Goal: Task Accomplishment & Management: Manage account settings

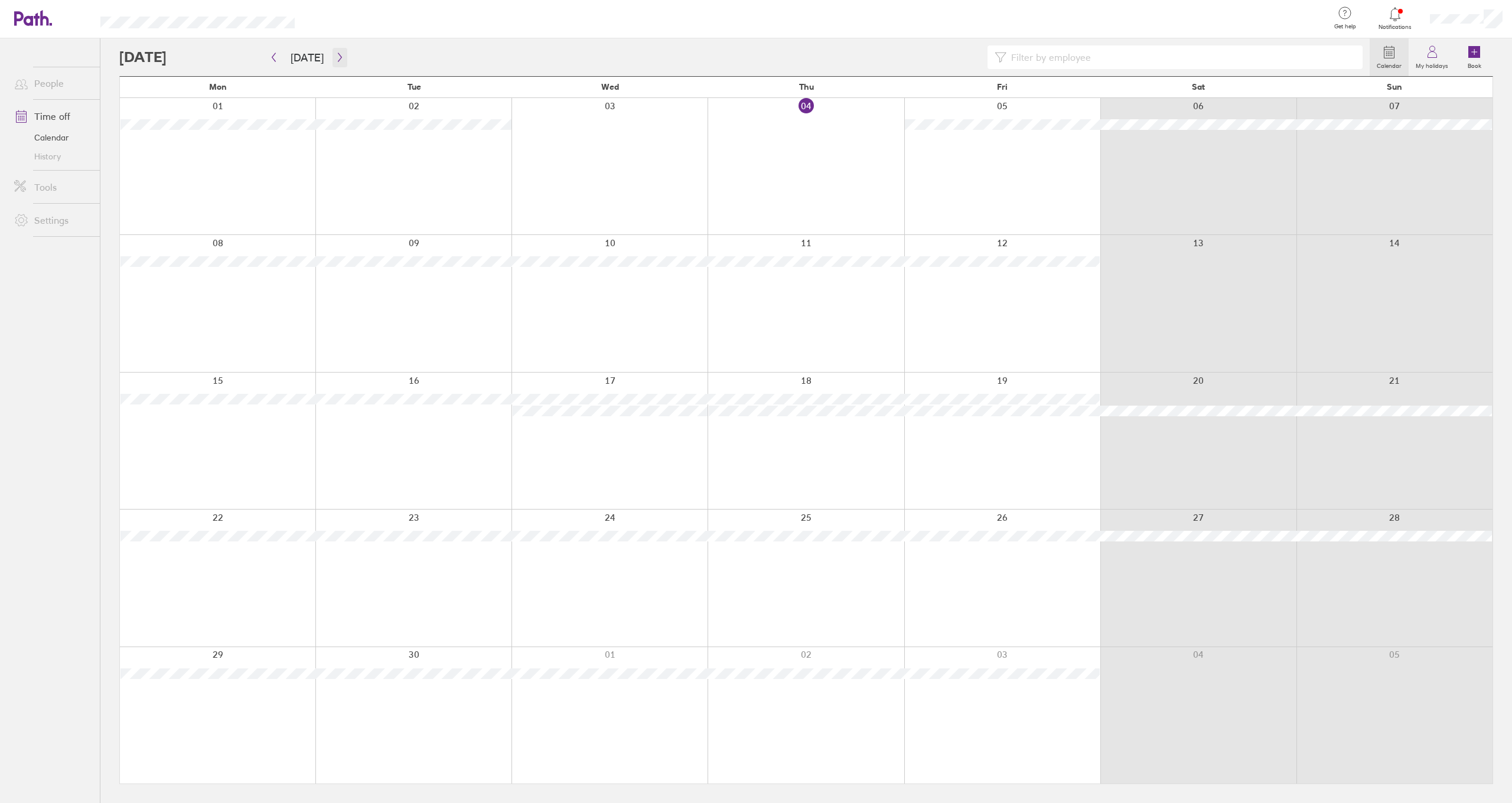
click at [337, 59] on icon "button" at bounding box center [340, 57] width 9 height 9
click at [328, 53] on button "[DATE]" at bounding box center [307, 58] width 52 height 20
click at [388, 41] on div "Calendar My holidays Book" at bounding box center [806, 58] width 1374 height 38
click at [333, 57] on button "button" at bounding box center [340, 58] width 15 height 20
click at [337, 53] on icon "button" at bounding box center [340, 57] width 9 height 9
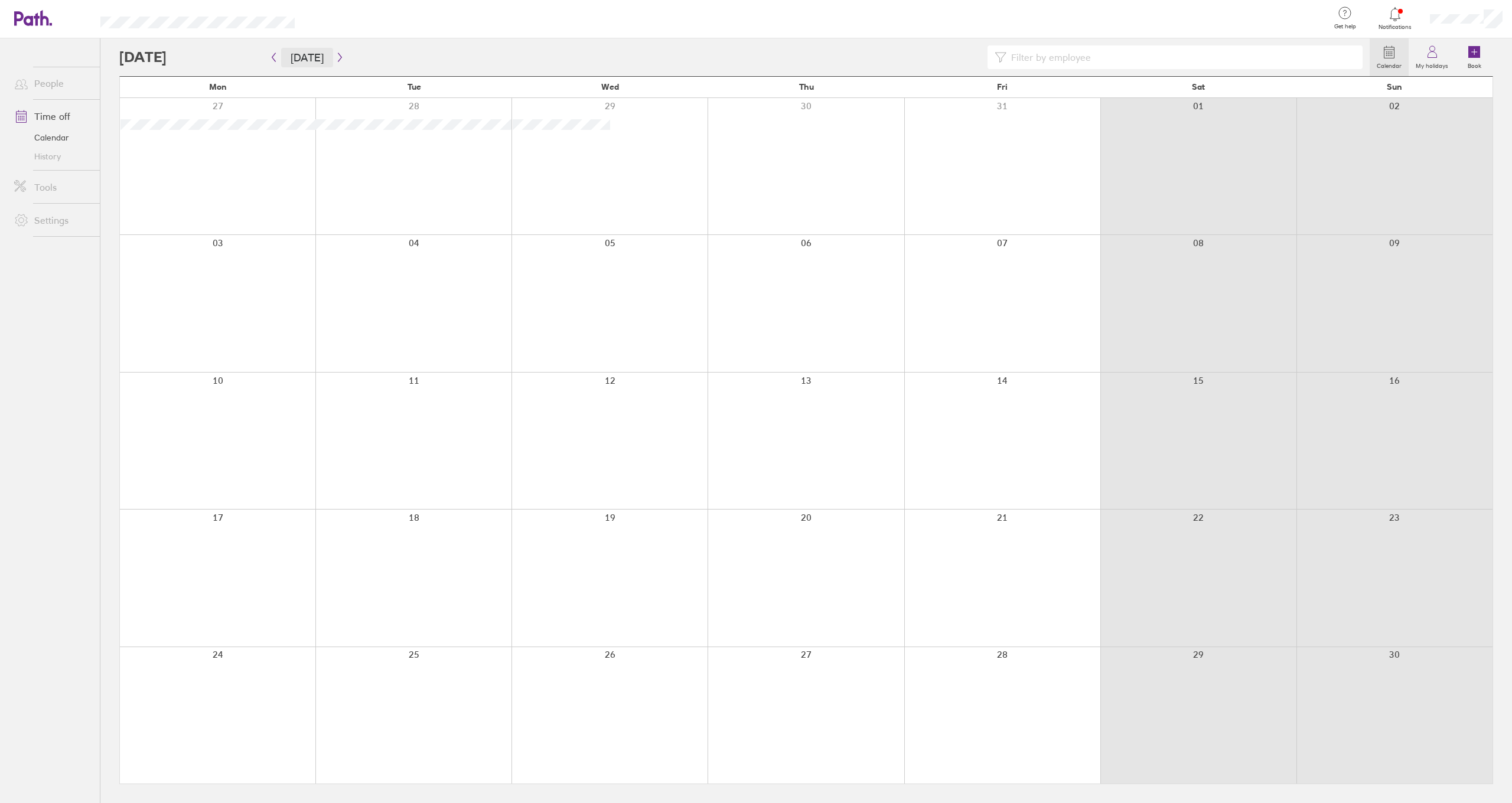
click at [281, 55] on button "[DATE]" at bounding box center [307, 58] width 52 height 20
click at [335, 58] on icon "button" at bounding box center [340, 57] width 9 height 9
click at [269, 62] on button "button" at bounding box center [274, 58] width 15 height 20
drag, startPoint x: 270, startPoint y: 697, endPoint x: 268, endPoint y: 691, distance: 6.3
click at [269, 694] on div at bounding box center [218, 715] width 196 height 136
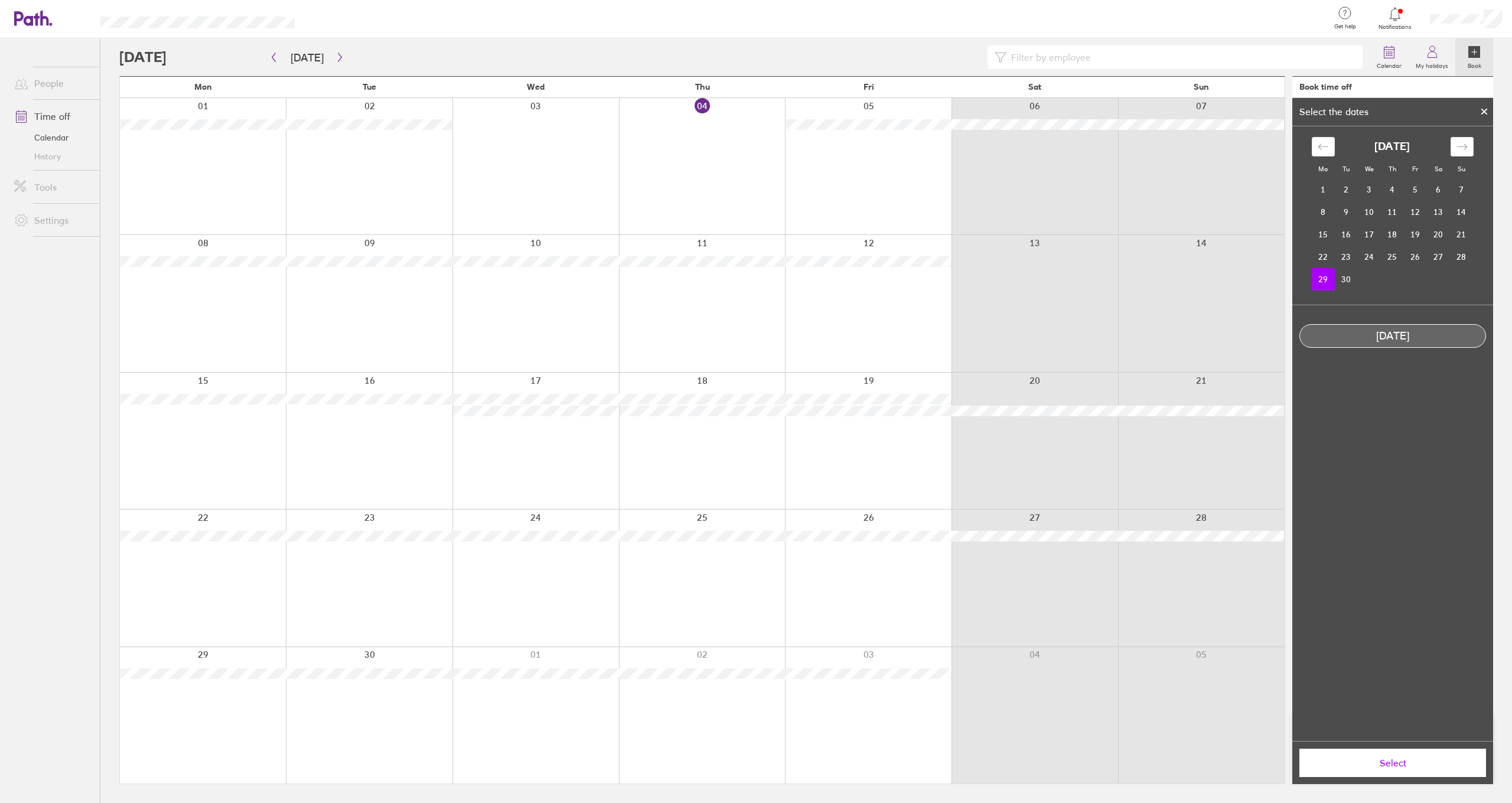
click at [892, 695] on div at bounding box center [868, 715] width 166 height 136
click at [1465, 141] on icon "Move forward to switch to the next month." at bounding box center [1462, 147] width 11 height 11
click at [1414, 189] on td "3" at bounding box center [1415, 190] width 23 height 22
click at [1318, 148] on icon "Move backward to switch to the previous month." at bounding box center [1323, 147] width 11 height 11
click at [1326, 278] on td "29" at bounding box center [1323, 279] width 23 height 22
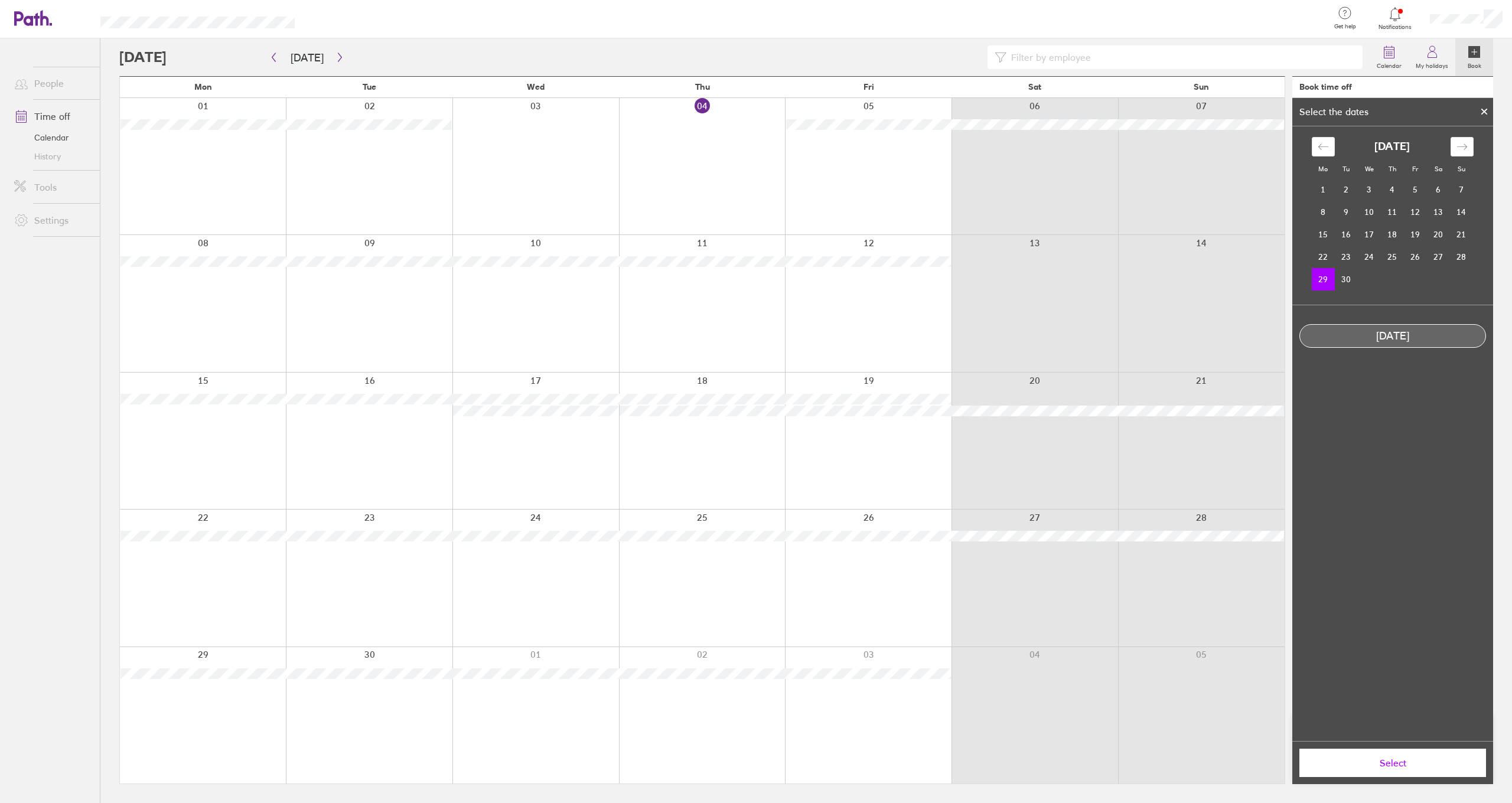
click at [1393, 766] on span "Select" at bounding box center [1392, 762] width 170 height 11
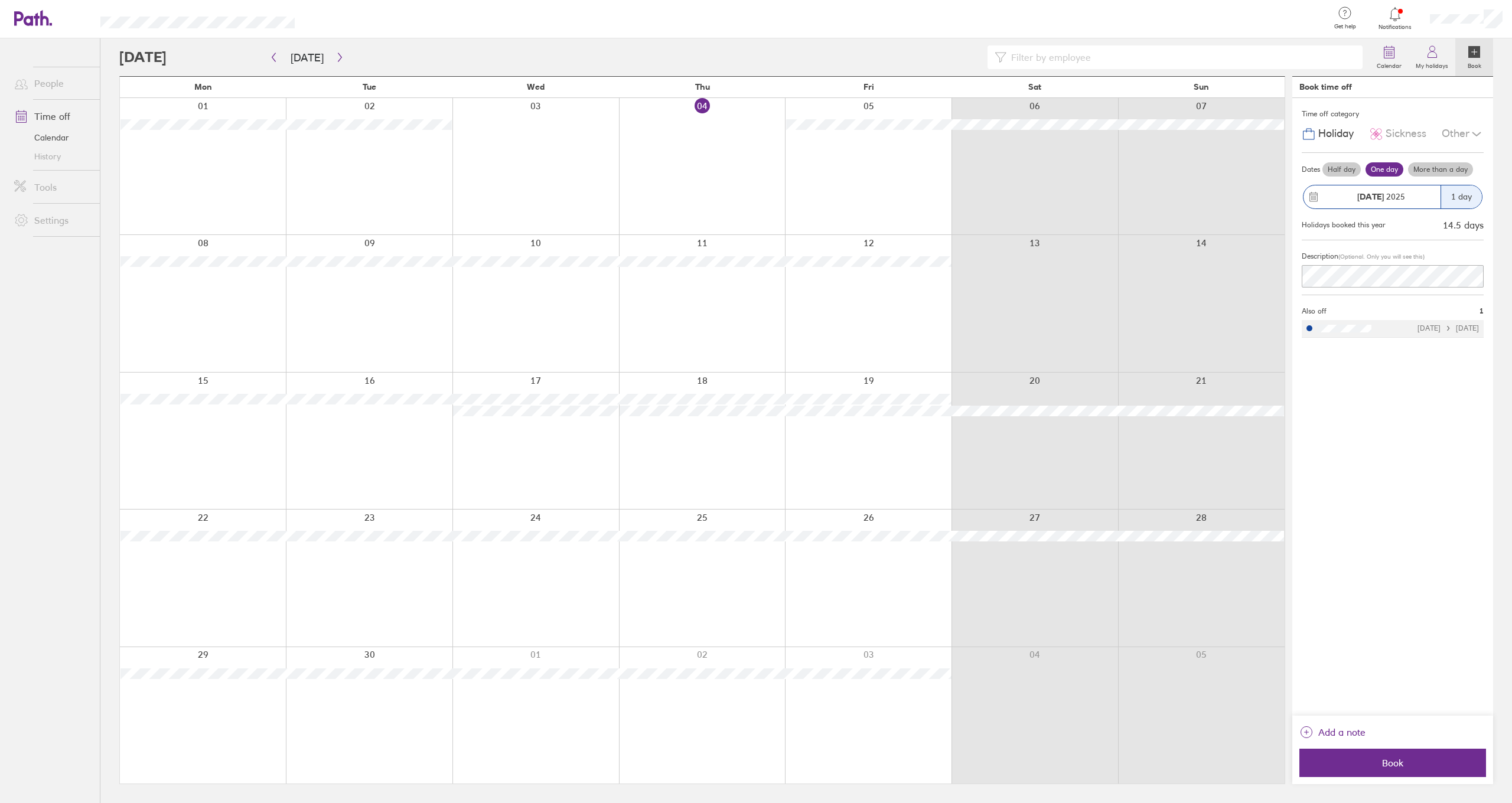
click at [1424, 168] on label "More than a day" at bounding box center [1440, 169] width 65 height 14
click at [0, 0] on input "More than a day" at bounding box center [0, 0] width 0 height 0
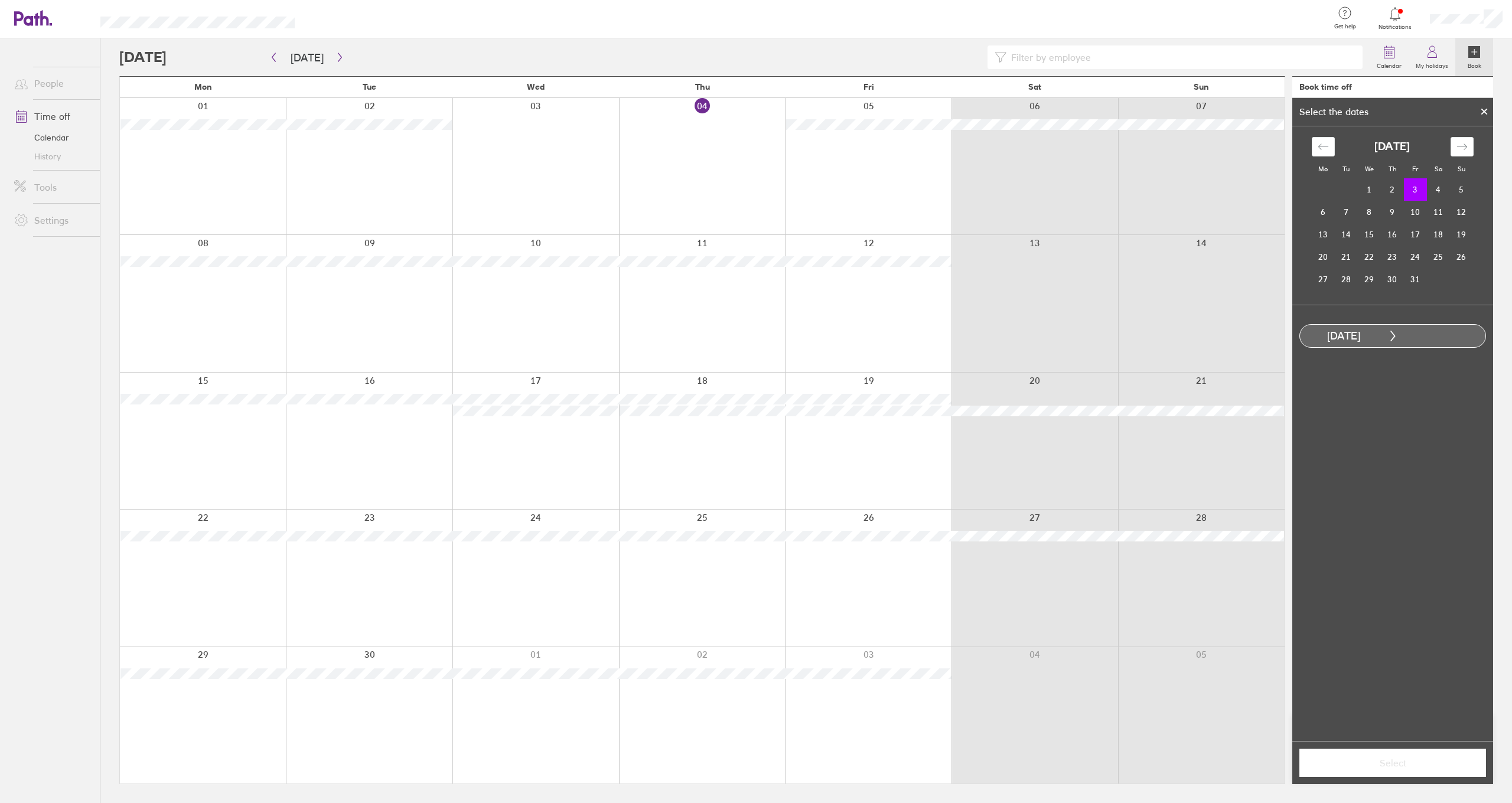
click at [1412, 193] on td "3" at bounding box center [1415, 189] width 23 height 22
click at [1415, 187] on td "3" at bounding box center [1415, 189] width 23 height 22
click at [1396, 339] on icon at bounding box center [1392, 335] width 11 height 11
click at [1457, 151] on icon "Move forward to switch to the next month." at bounding box center [1462, 147] width 11 height 11
click at [1330, 151] on div "Move backward to switch to the previous month." at bounding box center [1323, 147] width 23 height 20
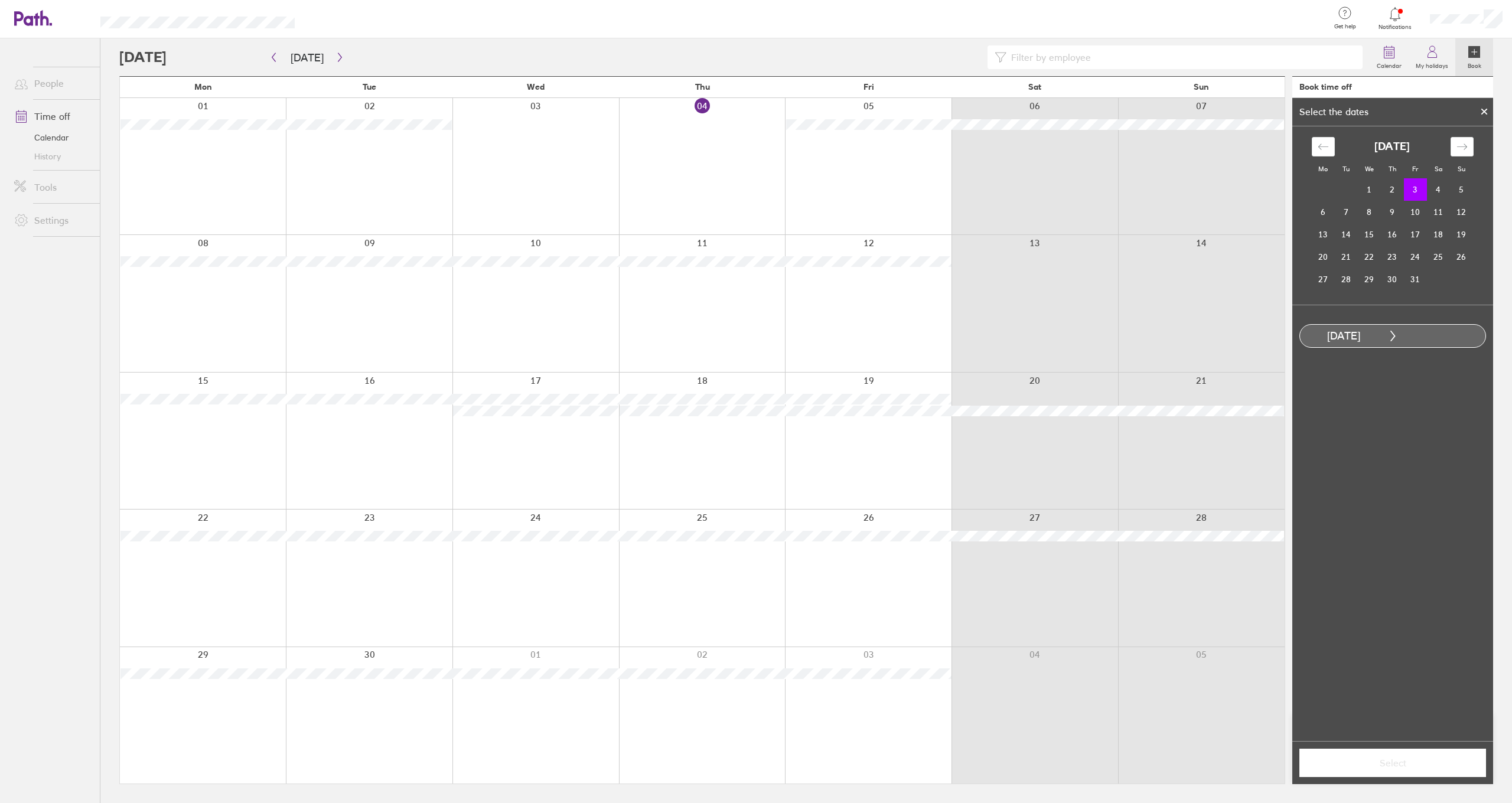
click at [1414, 193] on td "3" at bounding box center [1415, 189] width 23 height 22
click at [1397, 189] on td "2" at bounding box center [1392, 190] width 23 height 22
click at [1418, 192] on td "3" at bounding box center [1415, 189] width 23 height 22
click at [1323, 145] on icon "Move backward to switch to the previous month." at bounding box center [1323, 147] width 11 height 11
click at [1327, 281] on td "29" at bounding box center [1323, 279] width 23 height 22
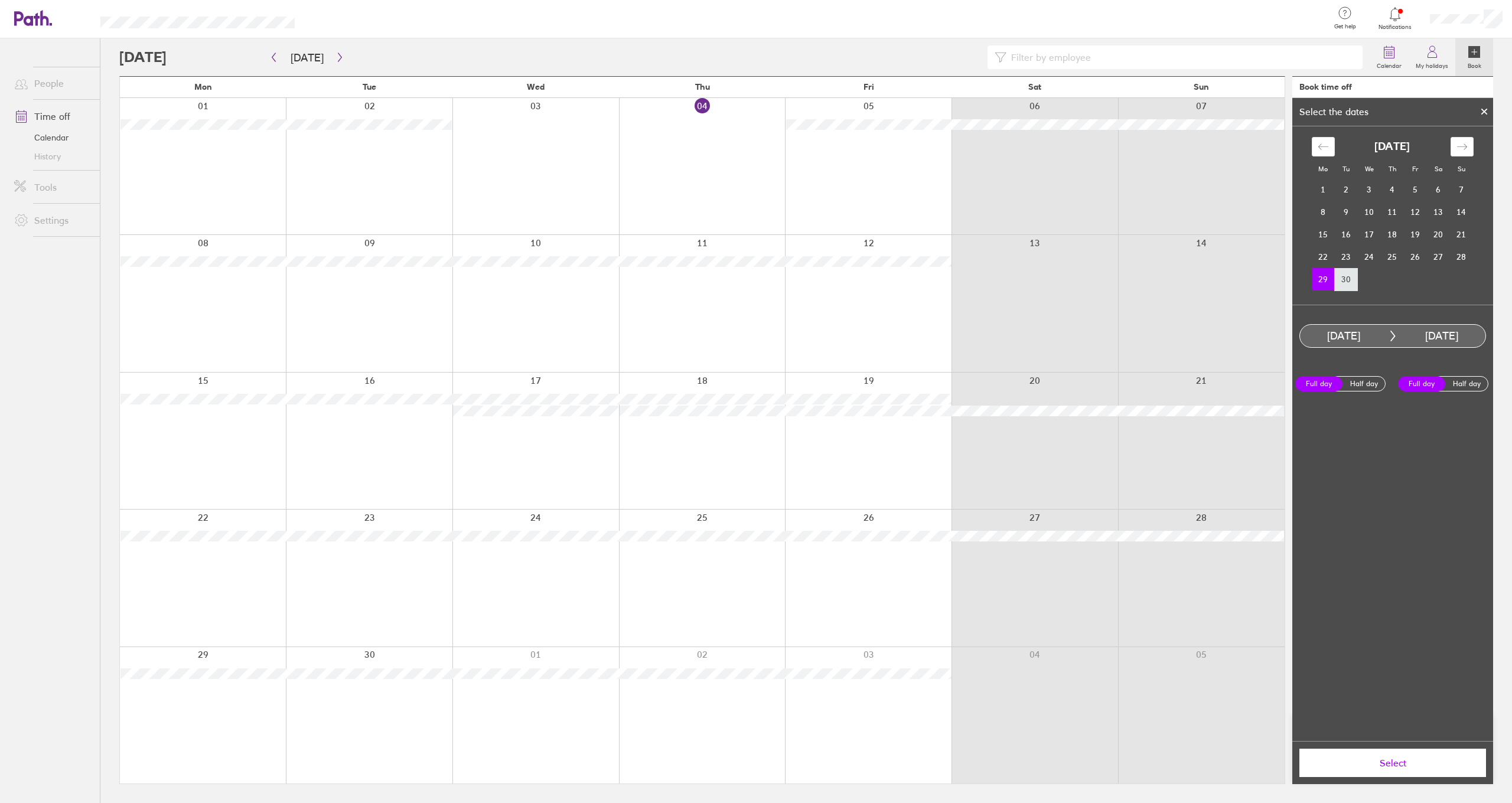
click at [1349, 277] on td "30" at bounding box center [1346, 279] width 23 height 22
drag, startPoint x: 1461, startPoint y: 144, endPoint x: 1452, endPoint y: 149, distance: 10.3
click at [1461, 144] on icon "Move forward to switch to the next month." at bounding box center [1462, 147] width 11 height 11
click at [1377, 188] on td "1" at bounding box center [1369, 190] width 23 height 22
click at [1402, 191] on td "2" at bounding box center [1392, 190] width 23 height 22
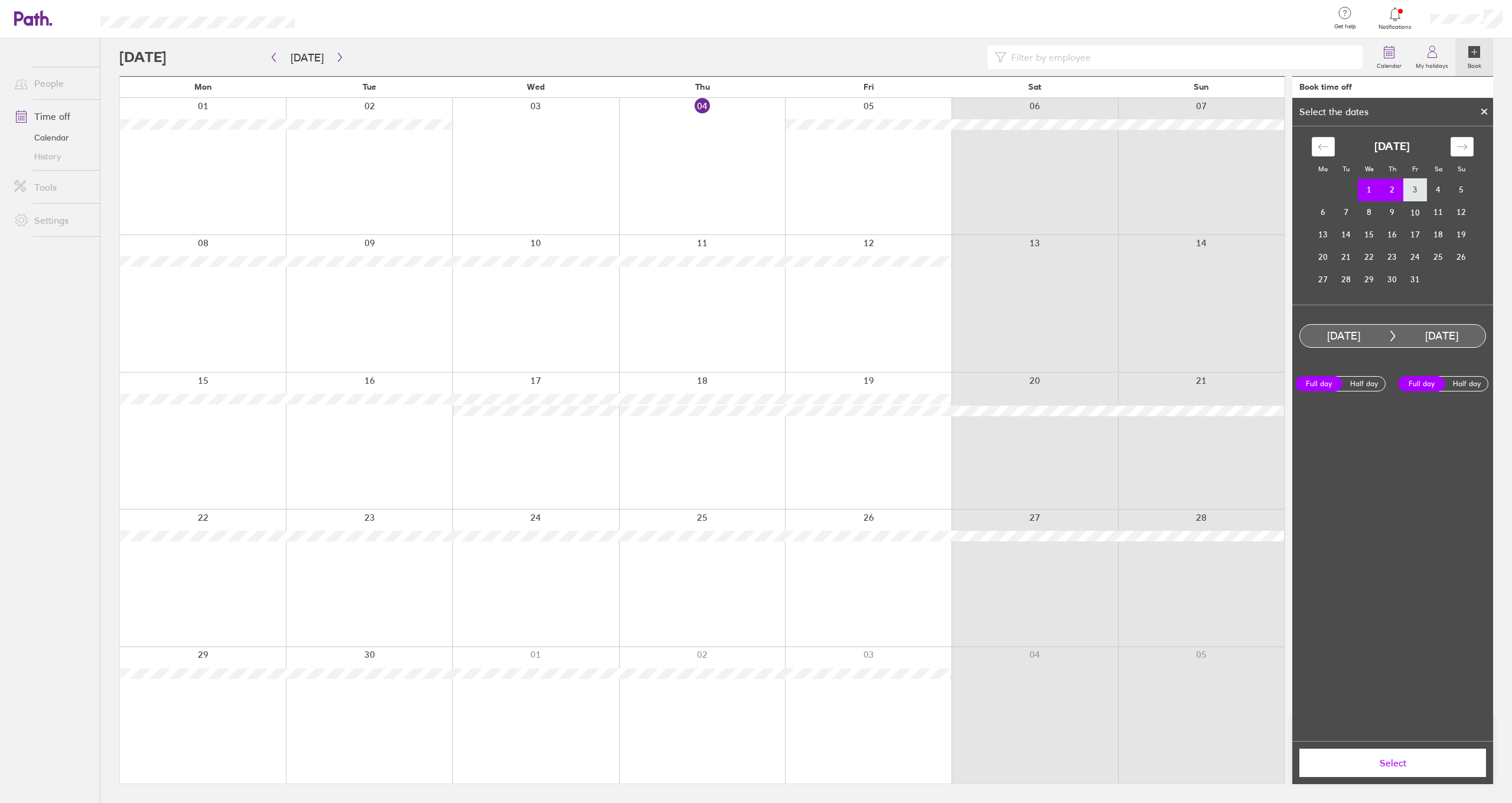
click at [1419, 187] on td "3" at bounding box center [1415, 190] width 23 height 22
click at [1389, 191] on td "2" at bounding box center [1392, 190] width 23 height 22
click at [1368, 191] on td "1" at bounding box center [1369, 190] width 23 height 22
click at [1330, 149] on div "Move backward to switch to the previous month." at bounding box center [1323, 147] width 23 height 20
click at [1320, 285] on td "29" at bounding box center [1323, 279] width 23 height 22
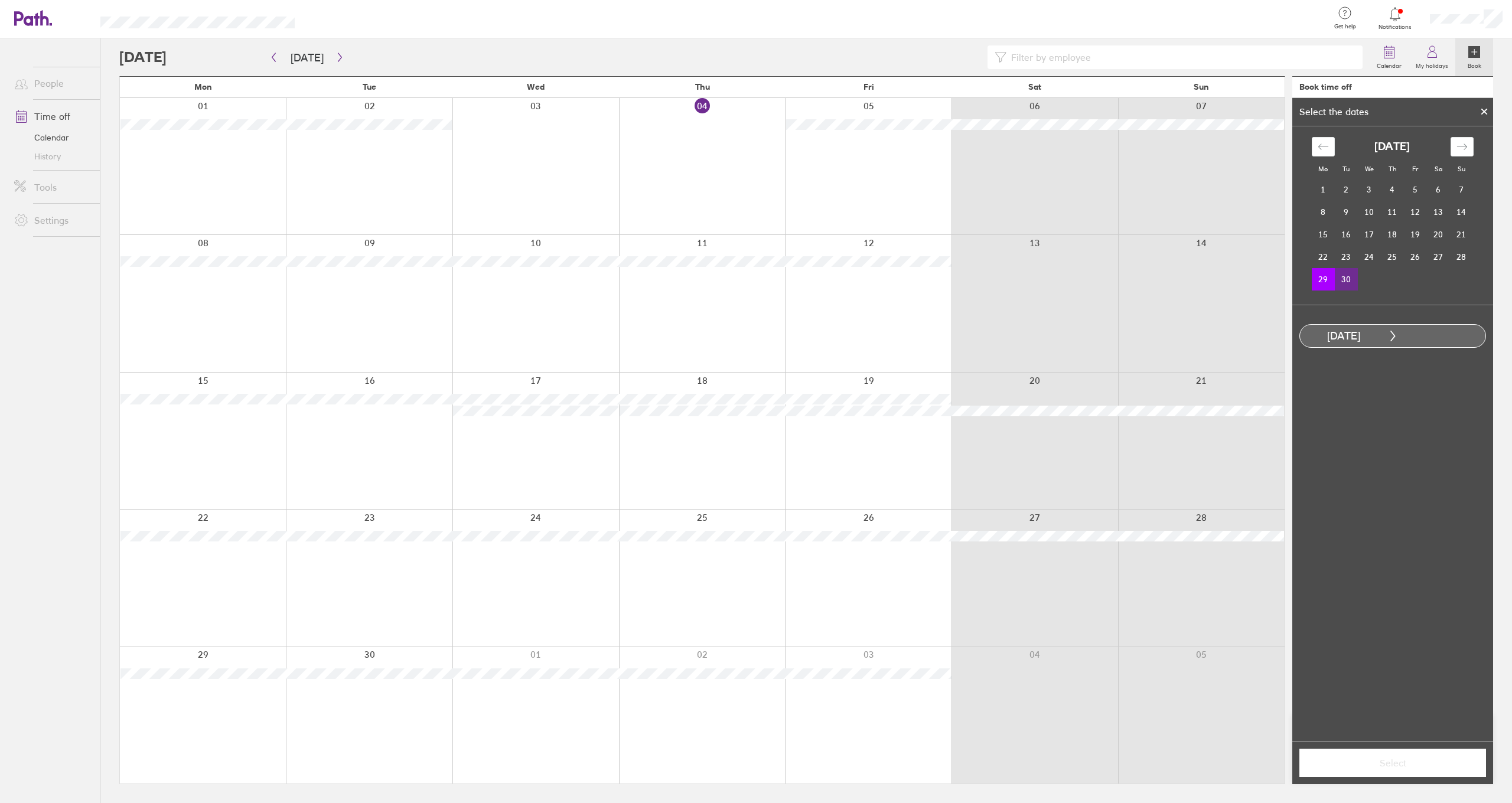
click at [1341, 284] on td "30" at bounding box center [1346, 279] width 23 height 22
click at [1347, 281] on td "30" at bounding box center [1346, 279] width 23 height 22
click at [1324, 283] on td "29" at bounding box center [1323, 279] width 23 height 22
click at [1452, 142] on div "Move forward to switch to the next month." at bounding box center [1461, 147] width 23 height 20
click at [1407, 196] on td "3" at bounding box center [1415, 189] width 23 height 22
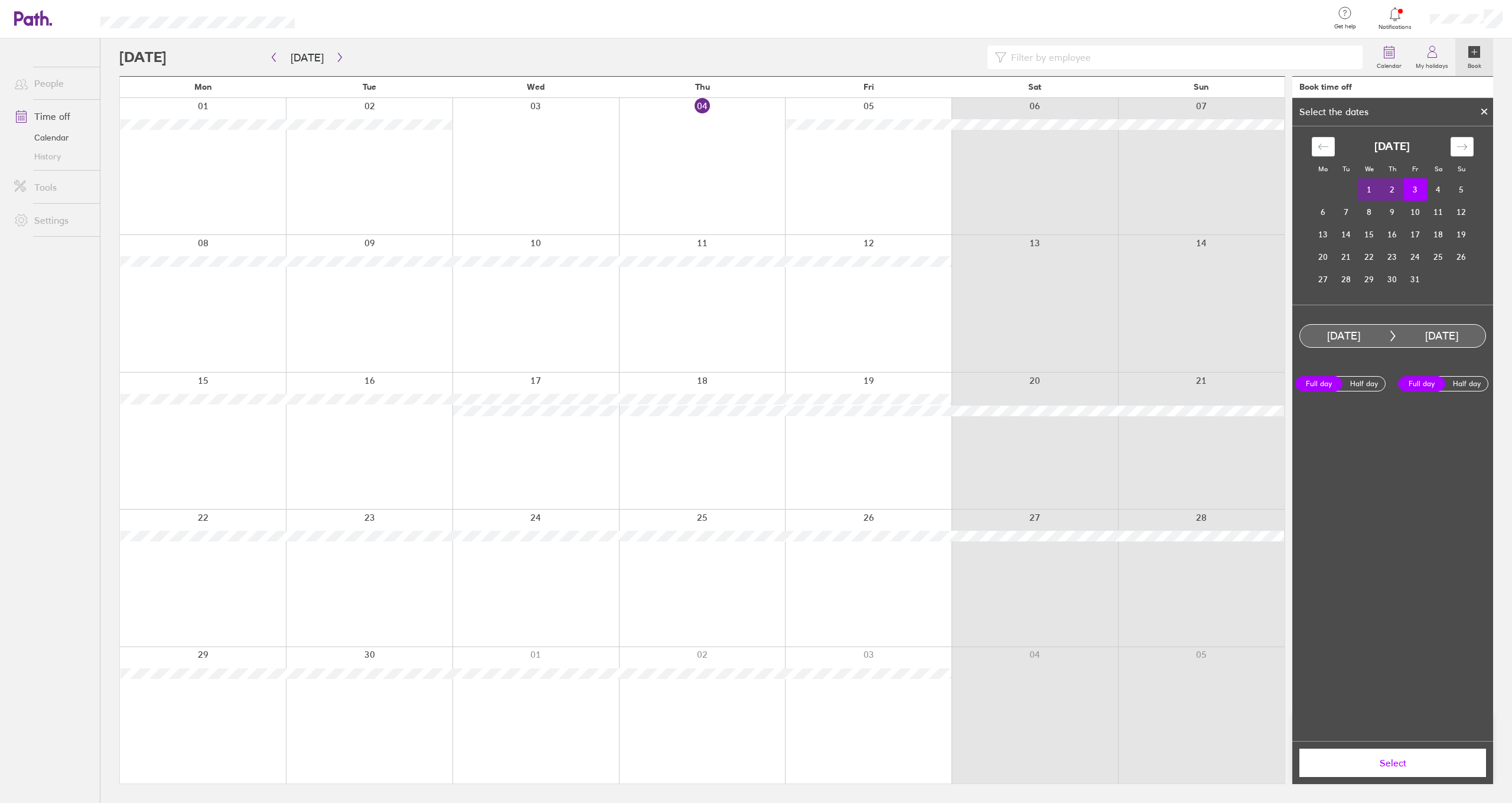
click at [1417, 764] on span "Select" at bounding box center [1392, 762] width 170 height 11
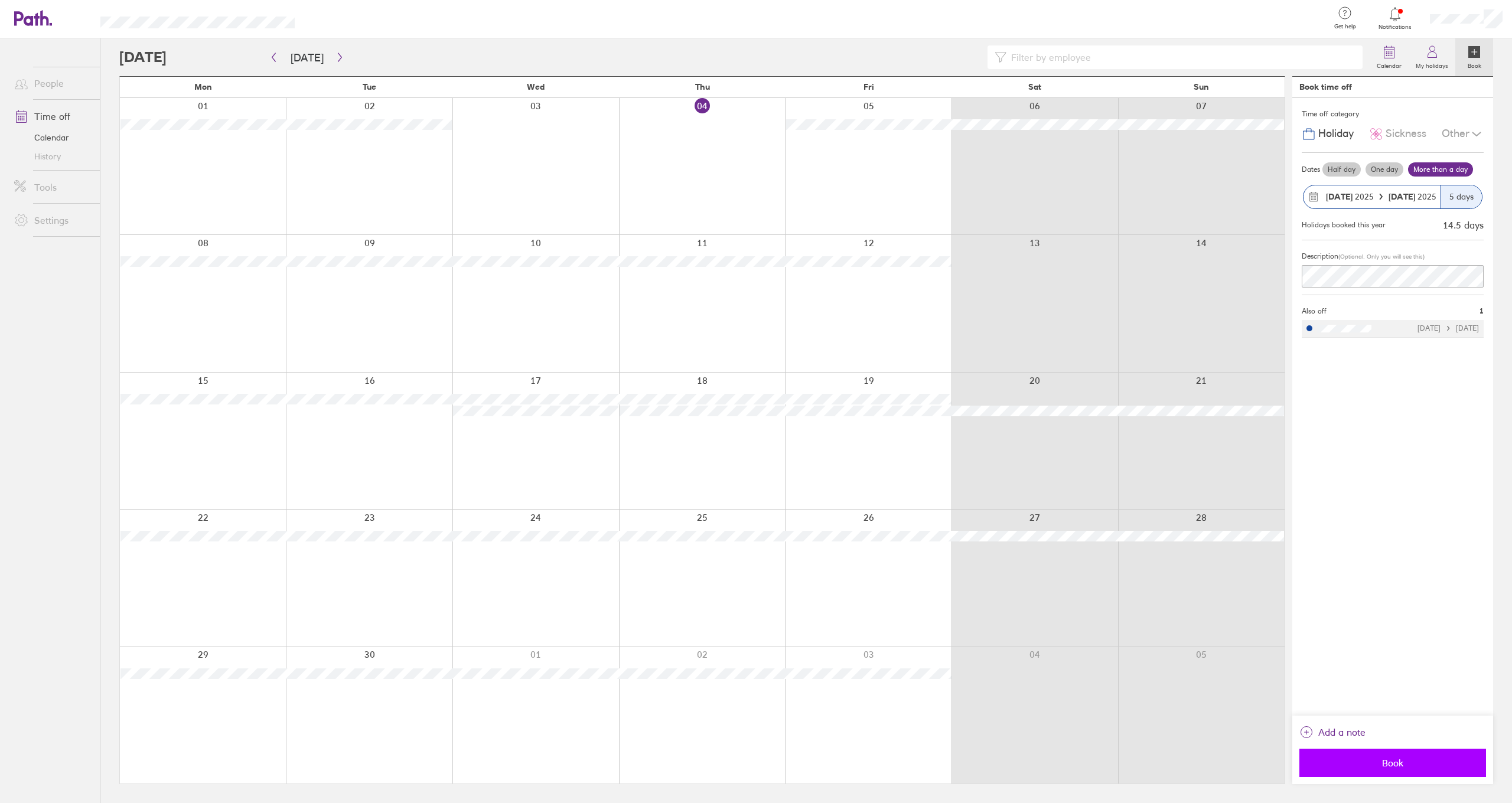
click at [1429, 759] on span "Book" at bounding box center [1392, 762] width 170 height 11
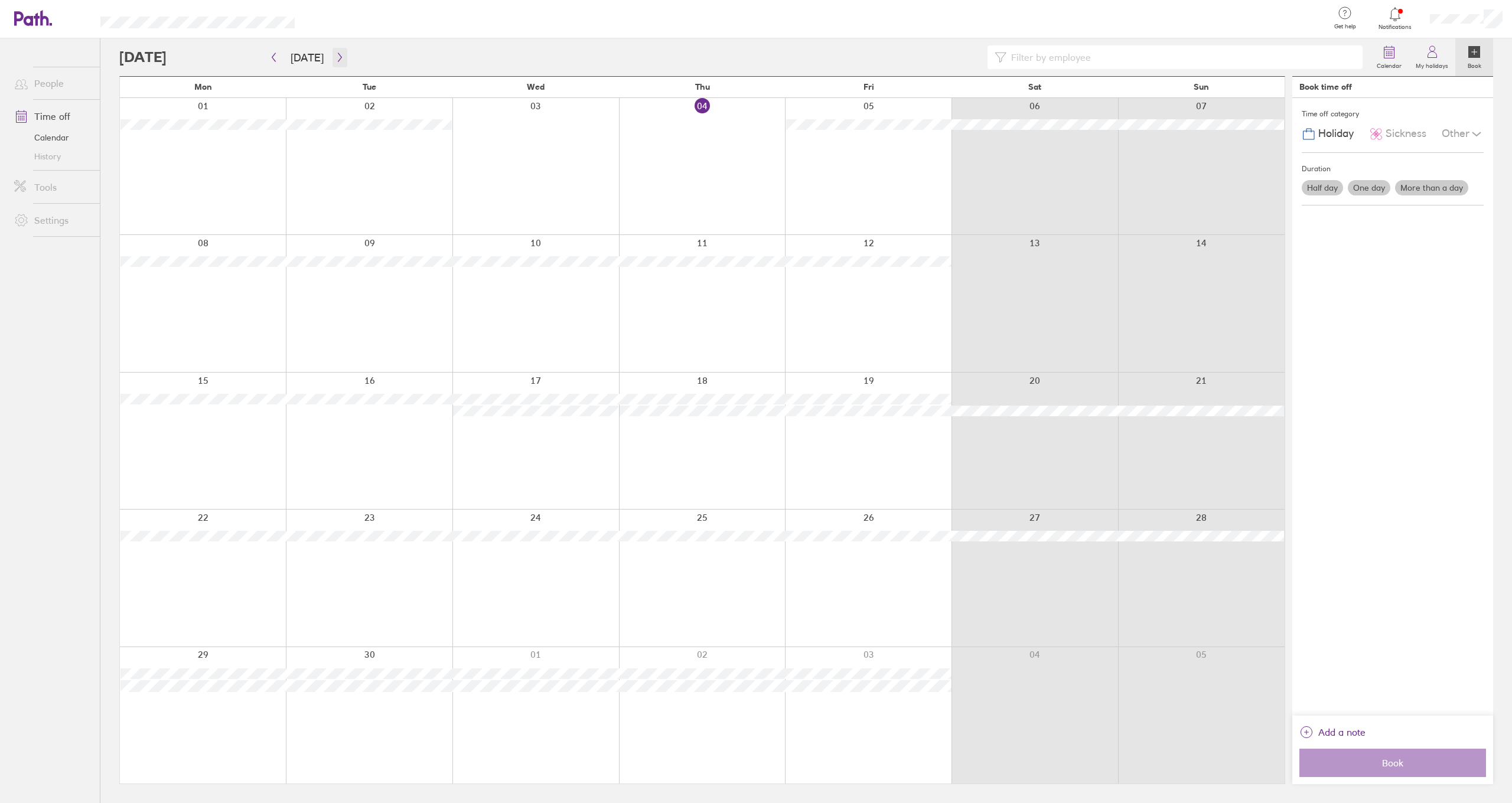
click at [342, 54] on button "button" at bounding box center [340, 58] width 15 height 20
click at [337, 57] on icon "button" at bounding box center [340, 57] width 9 height 9
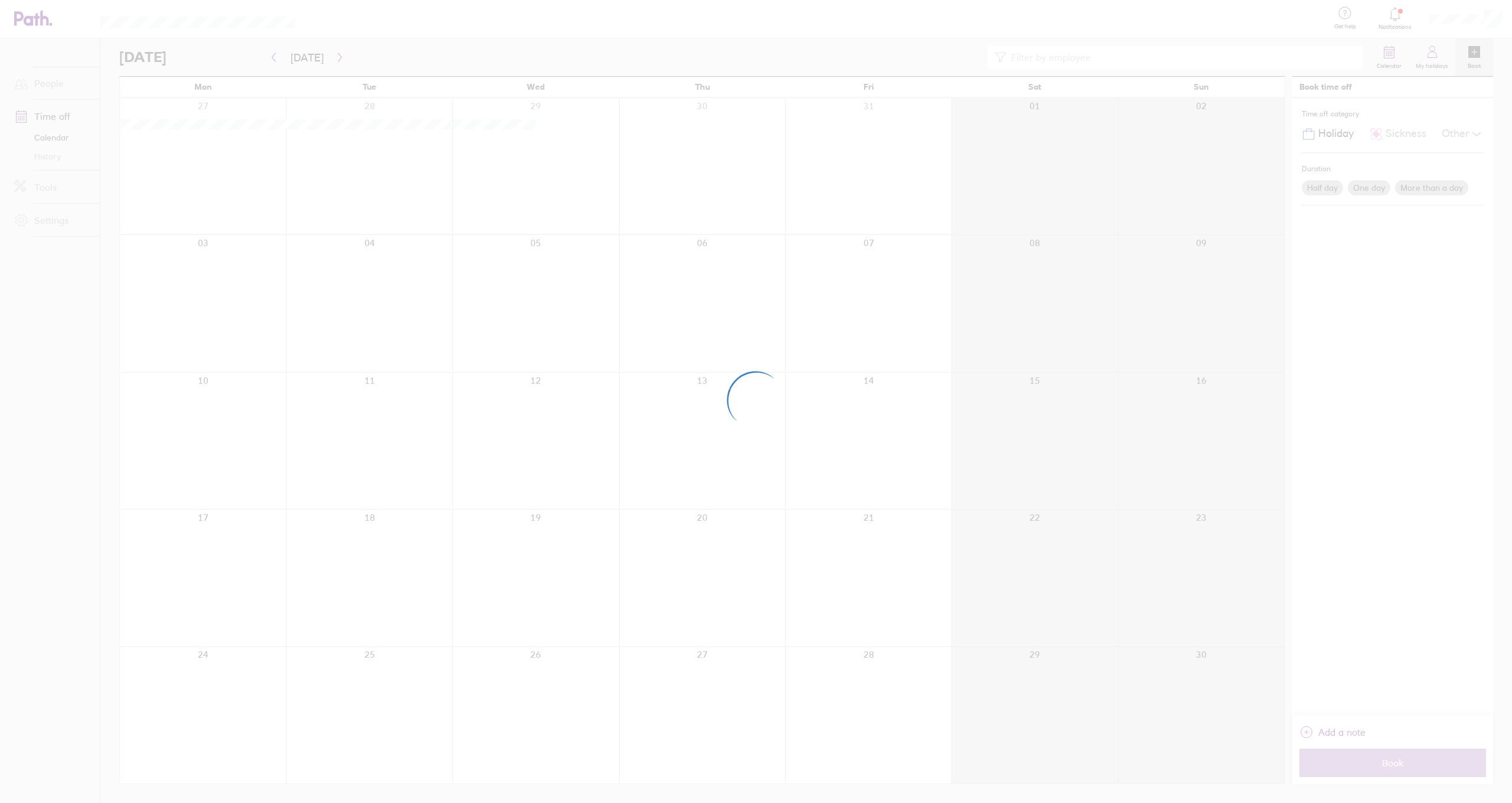
click at [212, 670] on div at bounding box center [756, 401] width 1512 height 803
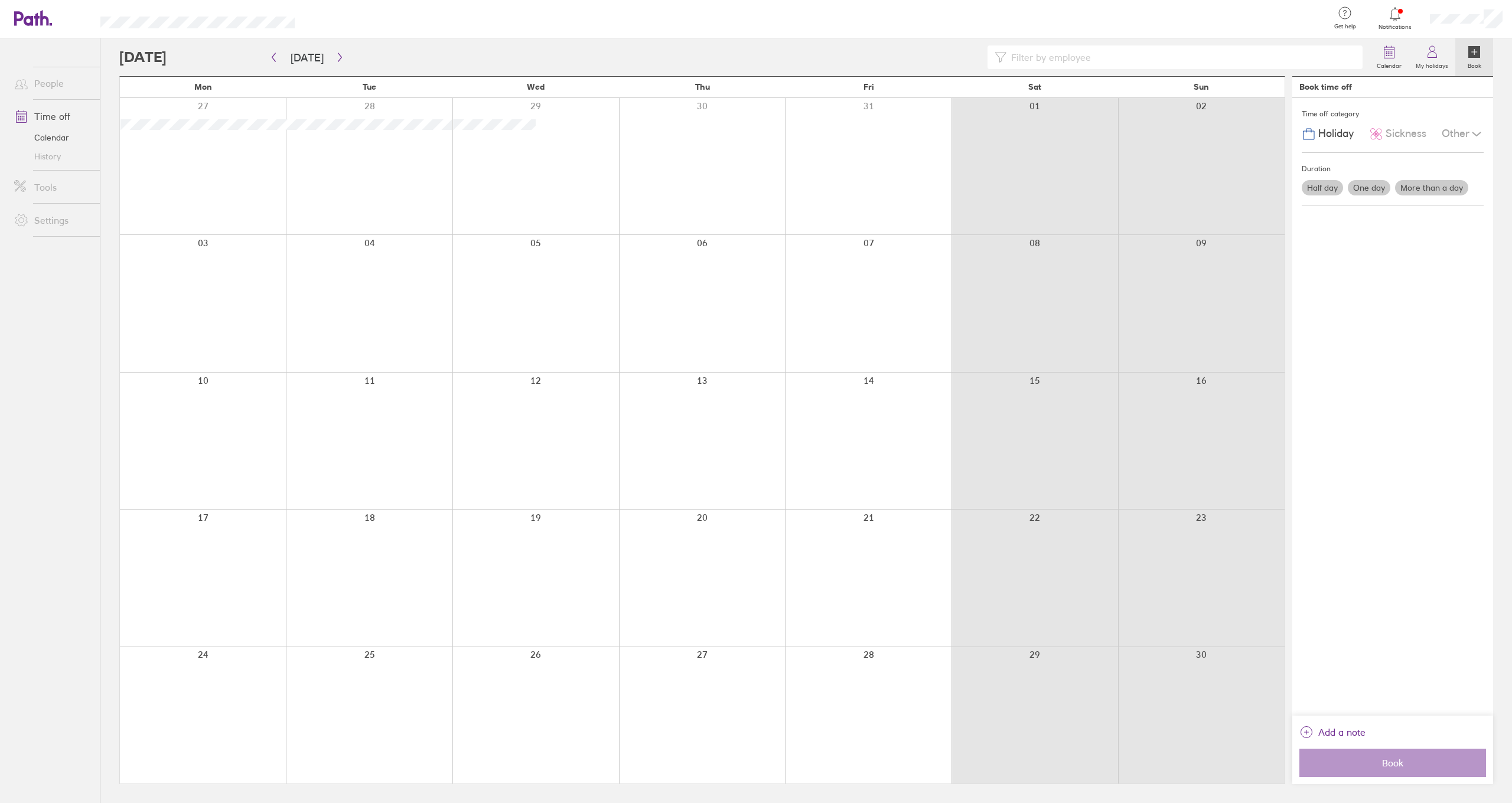
click at [226, 685] on div at bounding box center [203, 715] width 166 height 136
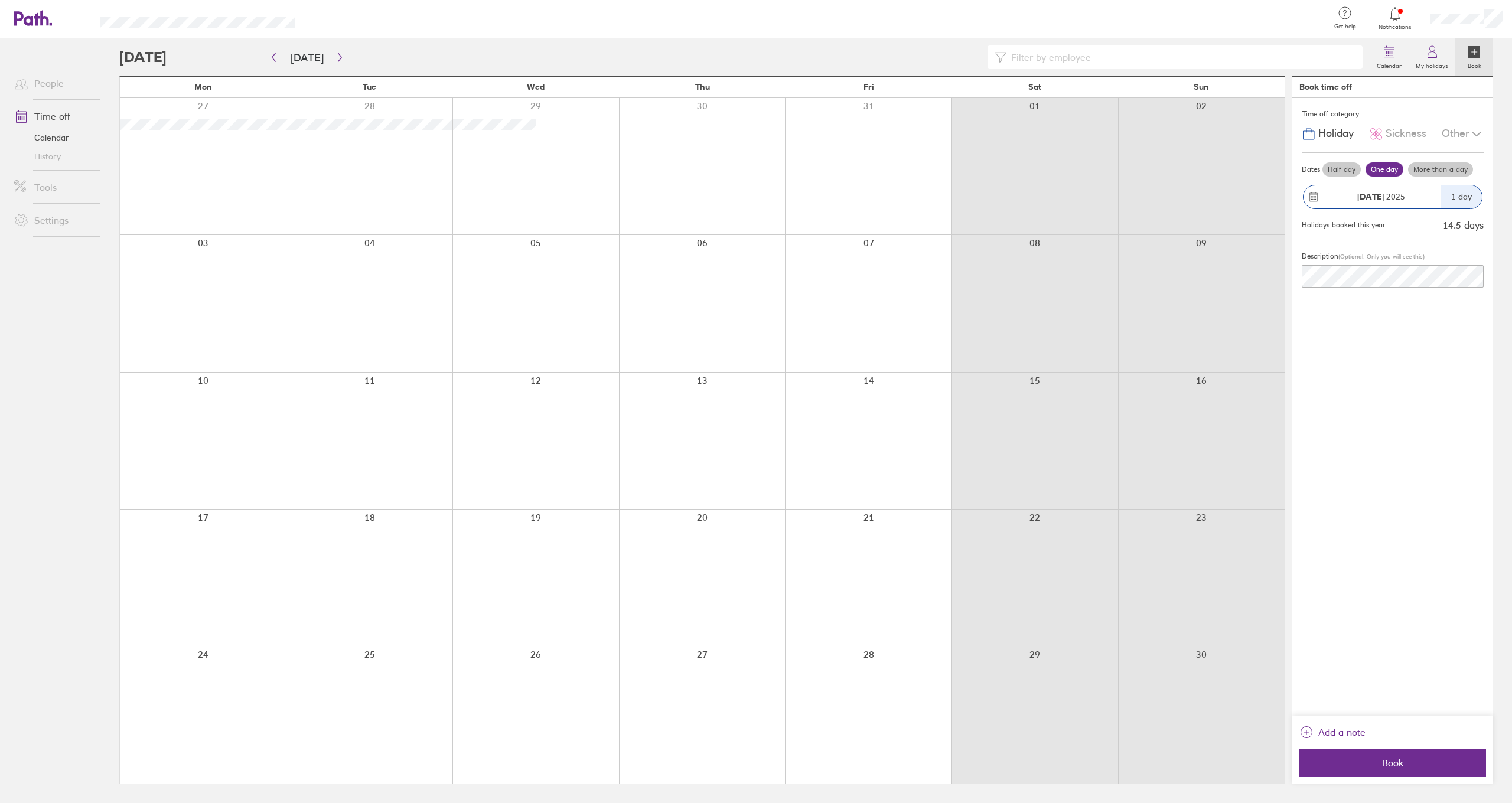
click at [1436, 168] on label "More than a day" at bounding box center [1440, 169] width 65 height 14
click at [0, 0] on input "More than a day" at bounding box center [0, 0] width 0 height 0
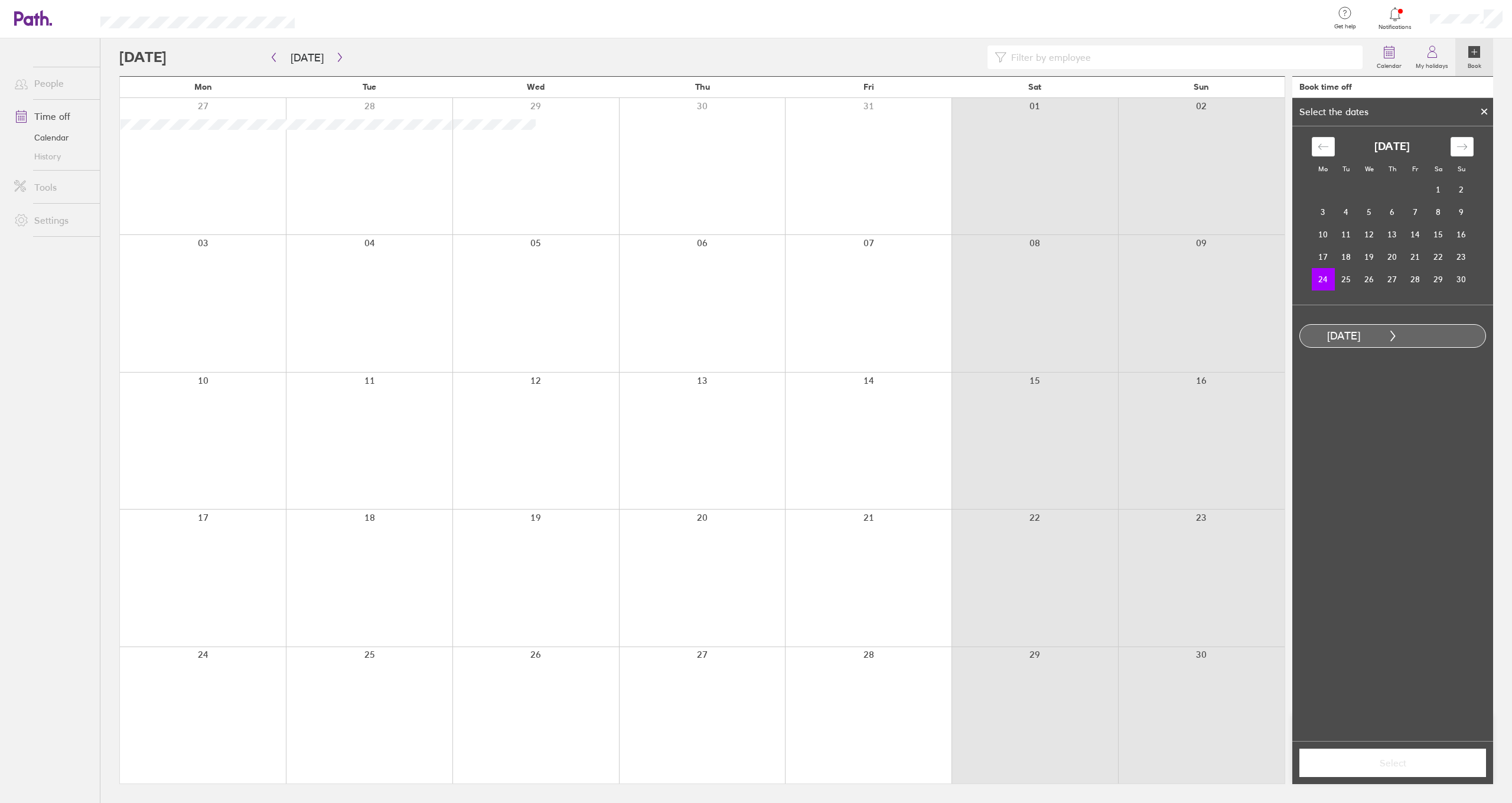
click at [196, 708] on div at bounding box center [203, 715] width 166 height 136
click at [1353, 276] on td "25" at bounding box center [1346, 279] width 23 height 22
click at [1438, 276] on td "29" at bounding box center [1438, 279] width 23 height 22
click at [1333, 281] on td "24" at bounding box center [1323, 279] width 23 height 22
click at [1355, 283] on td "25" at bounding box center [1346, 279] width 23 height 22
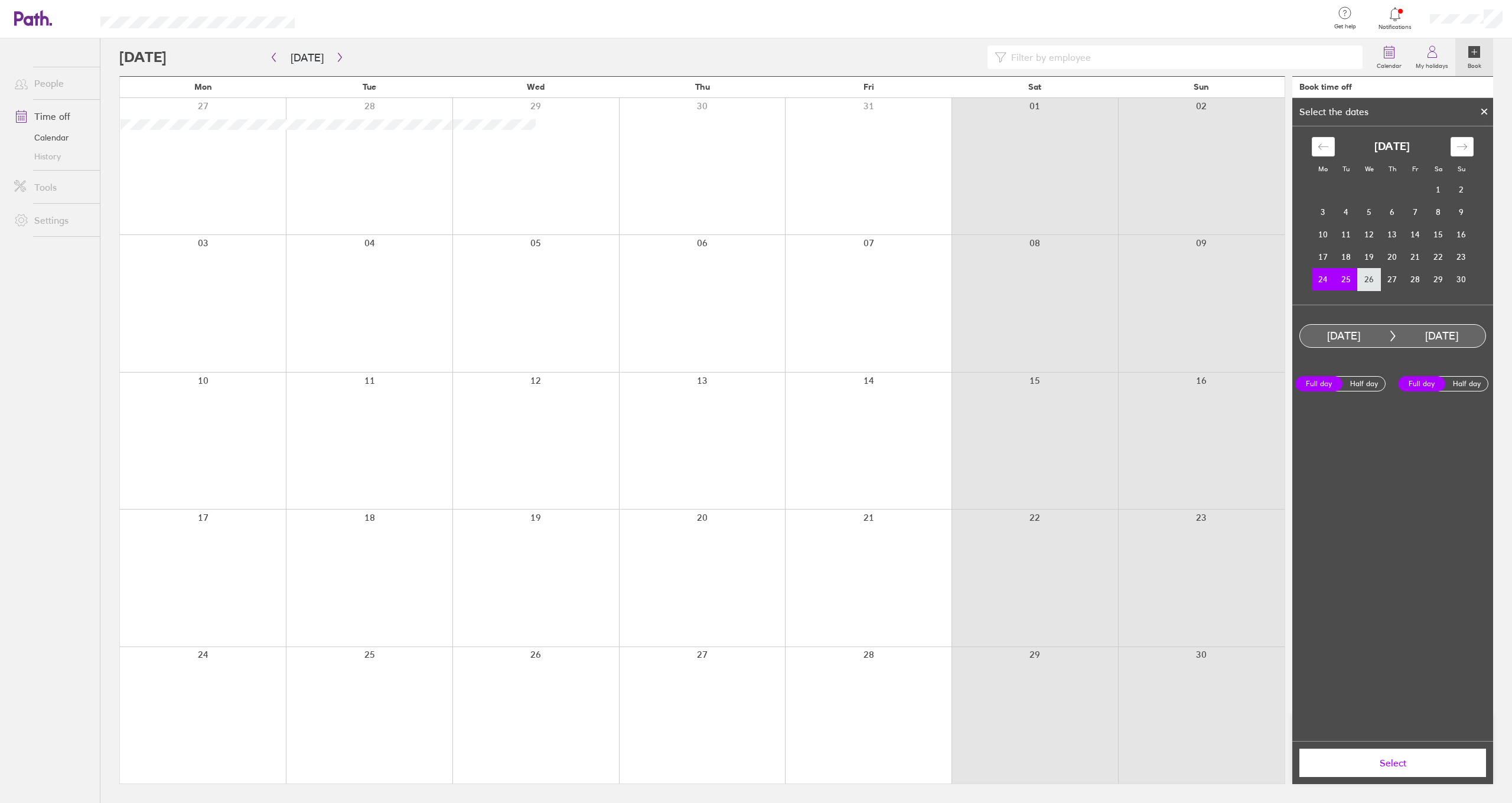
click at [1370, 281] on td "26" at bounding box center [1369, 279] width 23 height 22
click at [1403, 280] on td "27" at bounding box center [1392, 279] width 23 height 22
click at [1321, 282] on td "24" at bounding box center [1323, 279] width 23 height 22
click at [1432, 285] on td "29" at bounding box center [1438, 279] width 23 height 22
click at [1415, 280] on td "28" at bounding box center [1415, 279] width 23 height 22
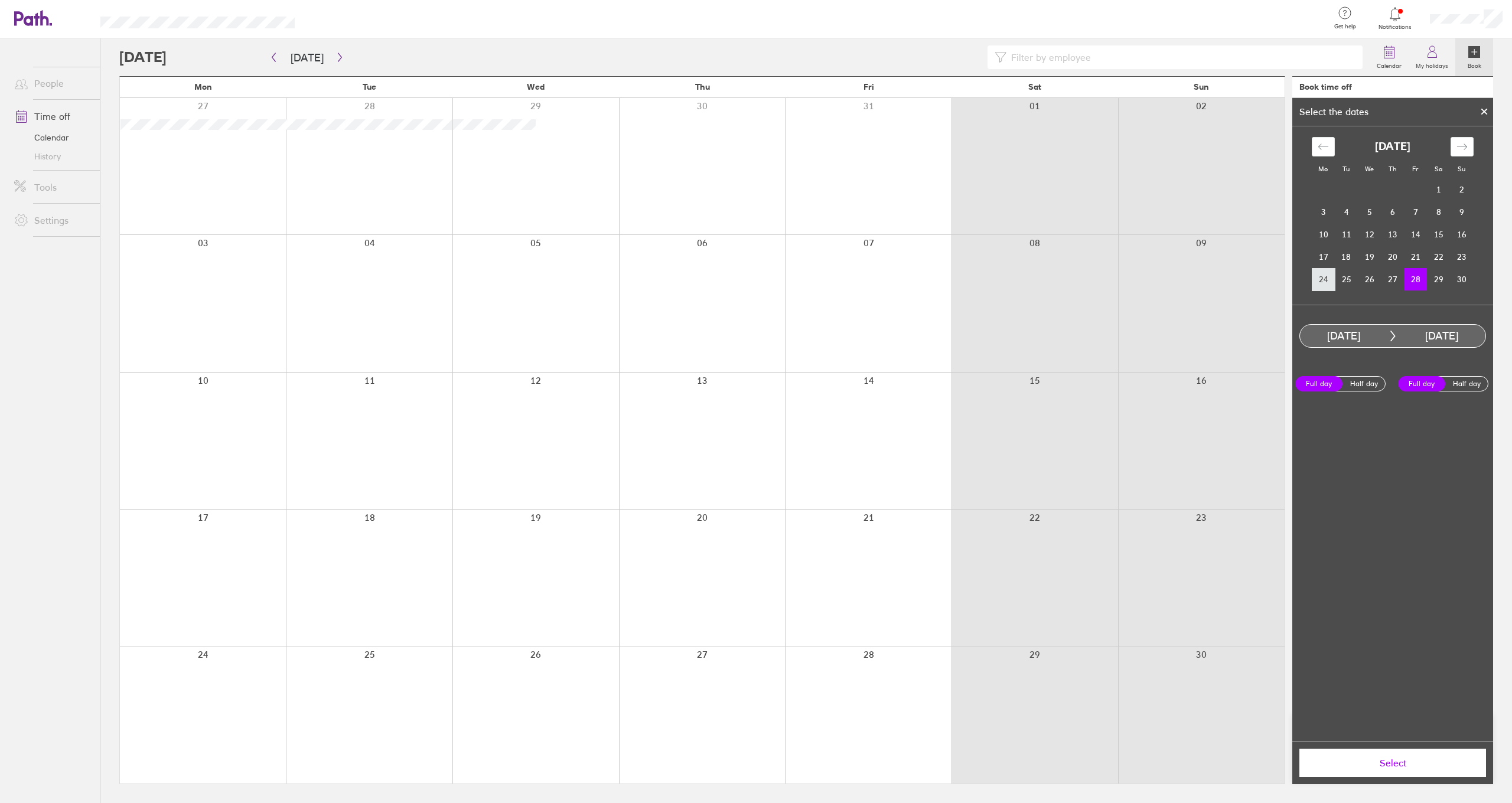
click at [1323, 282] on td "24" at bounding box center [1323, 279] width 23 height 22
click at [1408, 283] on td "28" at bounding box center [1415, 279] width 23 height 22
click at [1382, 766] on span "Select" at bounding box center [1392, 762] width 170 height 11
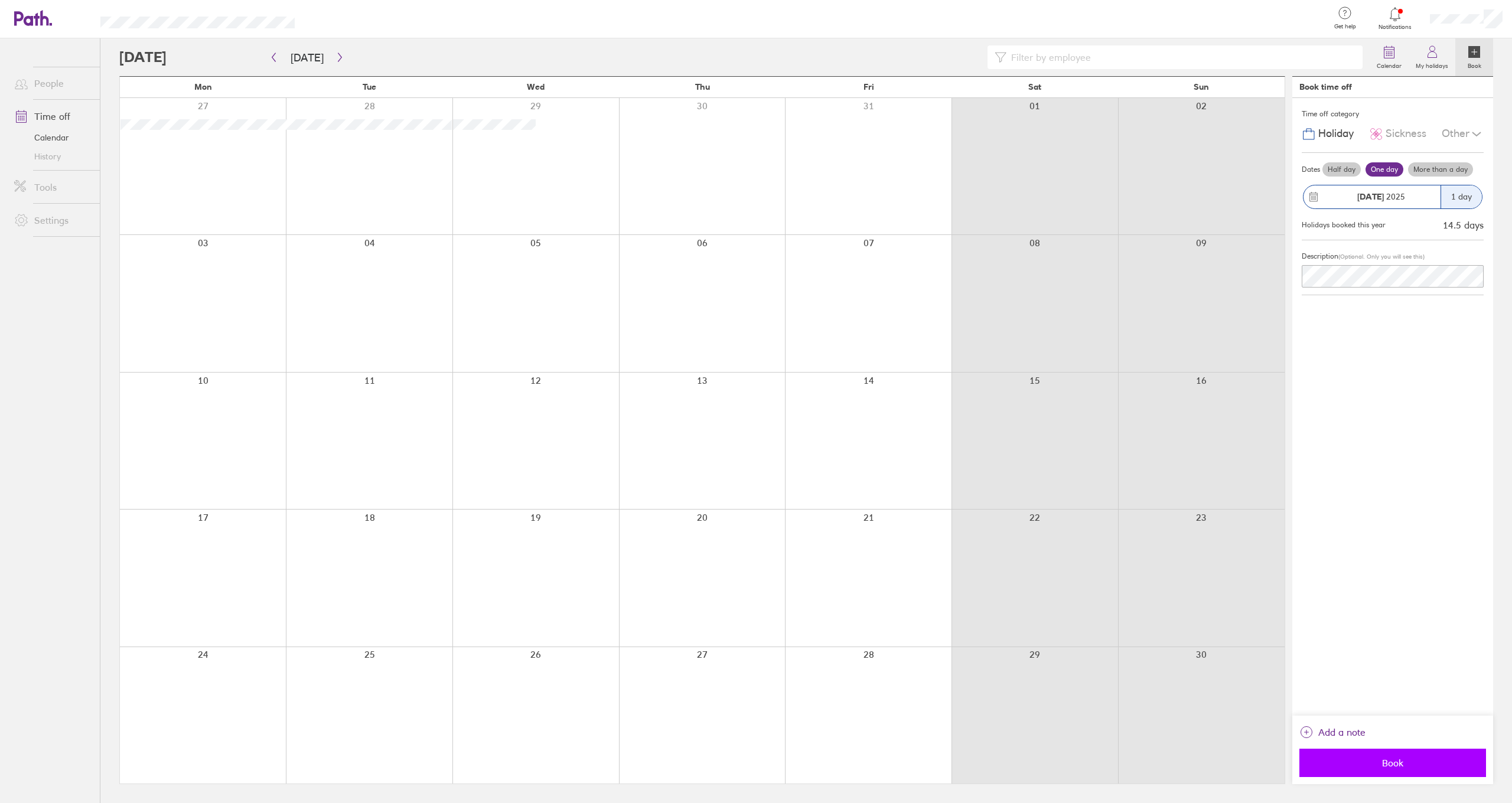
click at [1385, 763] on span "Book" at bounding box center [1392, 762] width 170 height 11
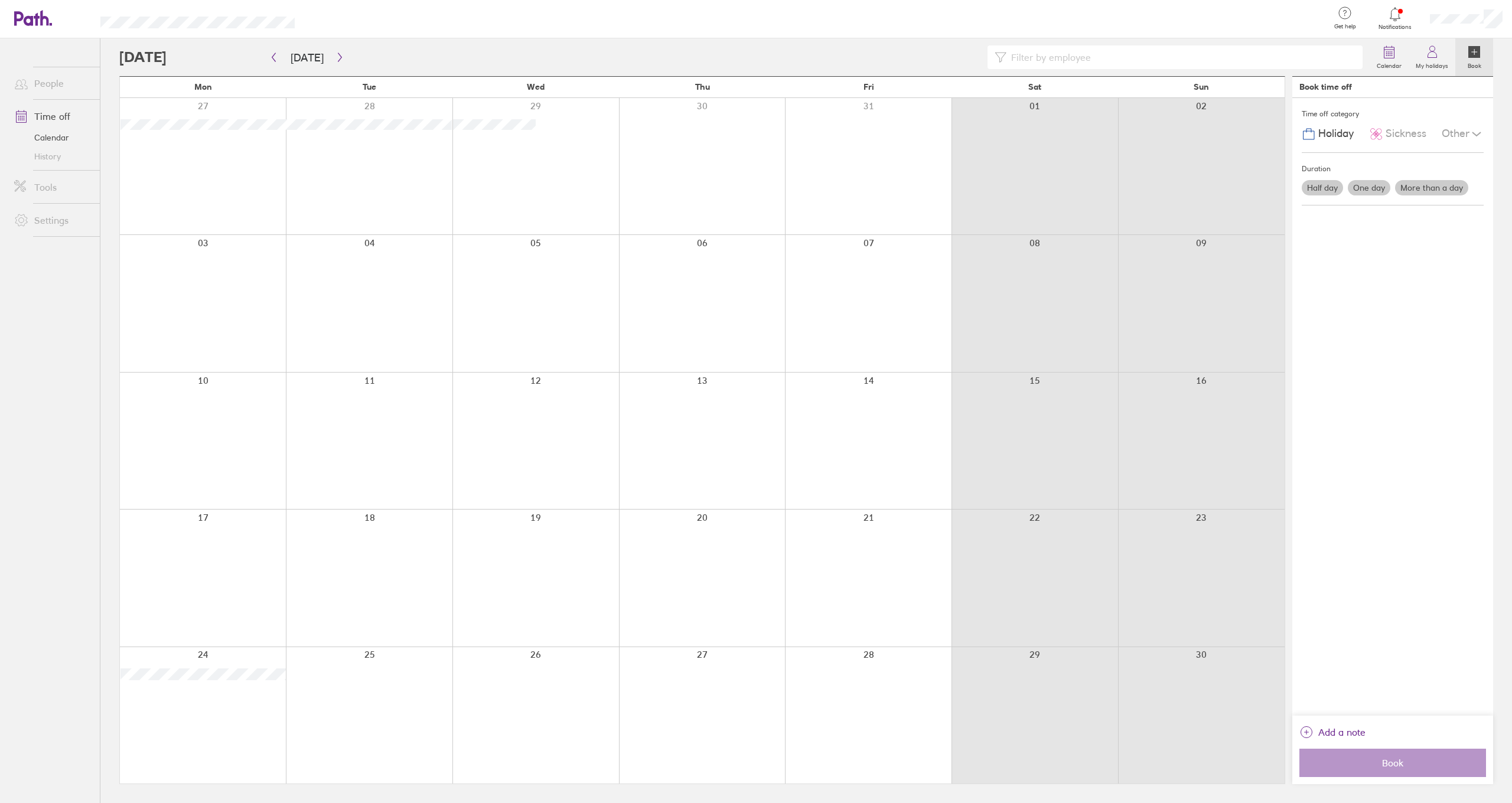
click at [225, 688] on div at bounding box center [203, 715] width 166 height 136
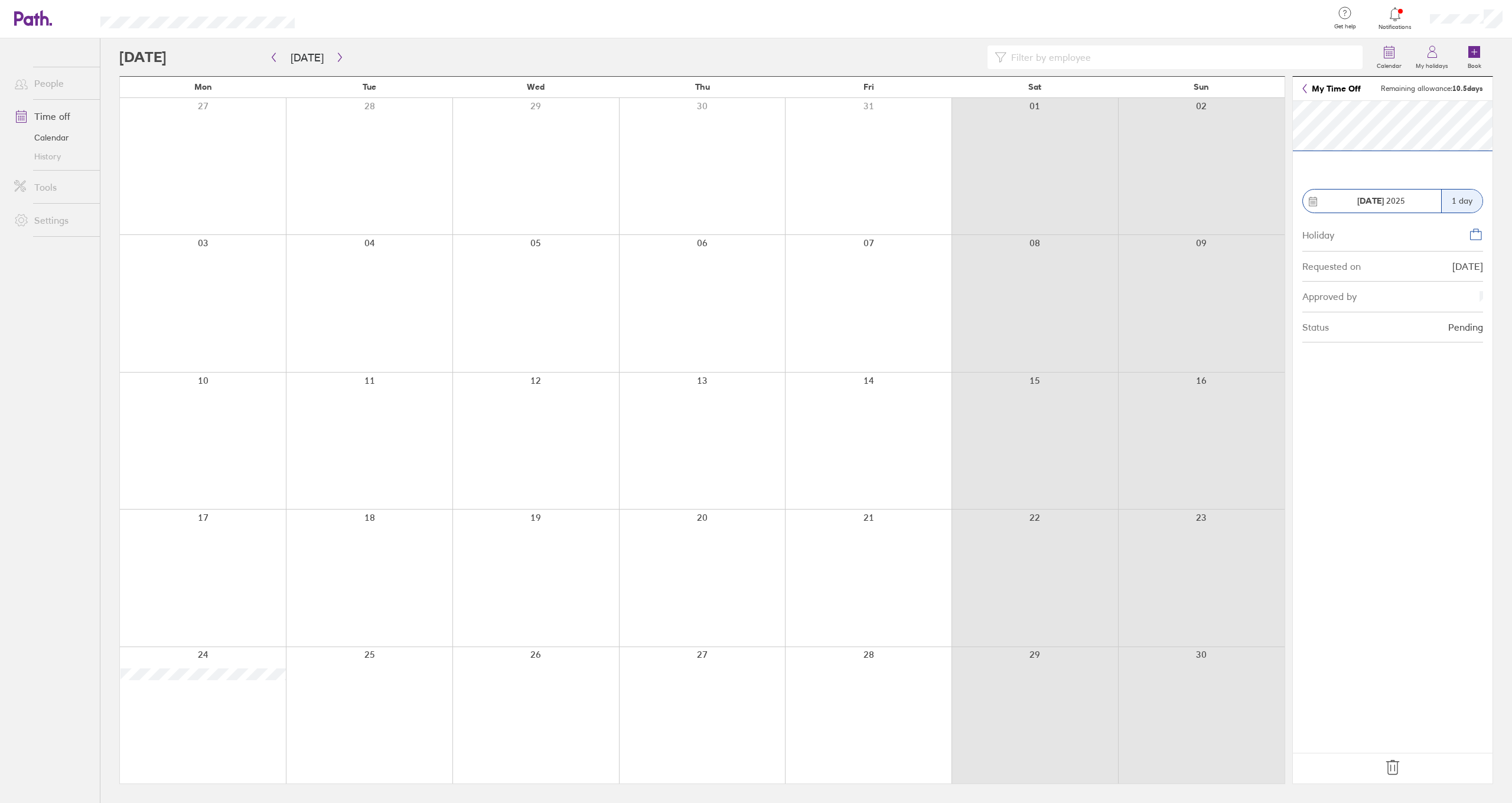
drag, startPoint x: 1412, startPoint y: 199, endPoint x: 1393, endPoint y: 203, distance: 19.4
click at [1393, 203] on div "[DATE]" at bounding box center [1381, 200] width 121 height 9
click at [1457, 197] on div "1 day" at bounding box center [1461, 201] width 41 height 23
click at [1393, 770] on icon at bounding box center [1392, 767] width 19 height 19
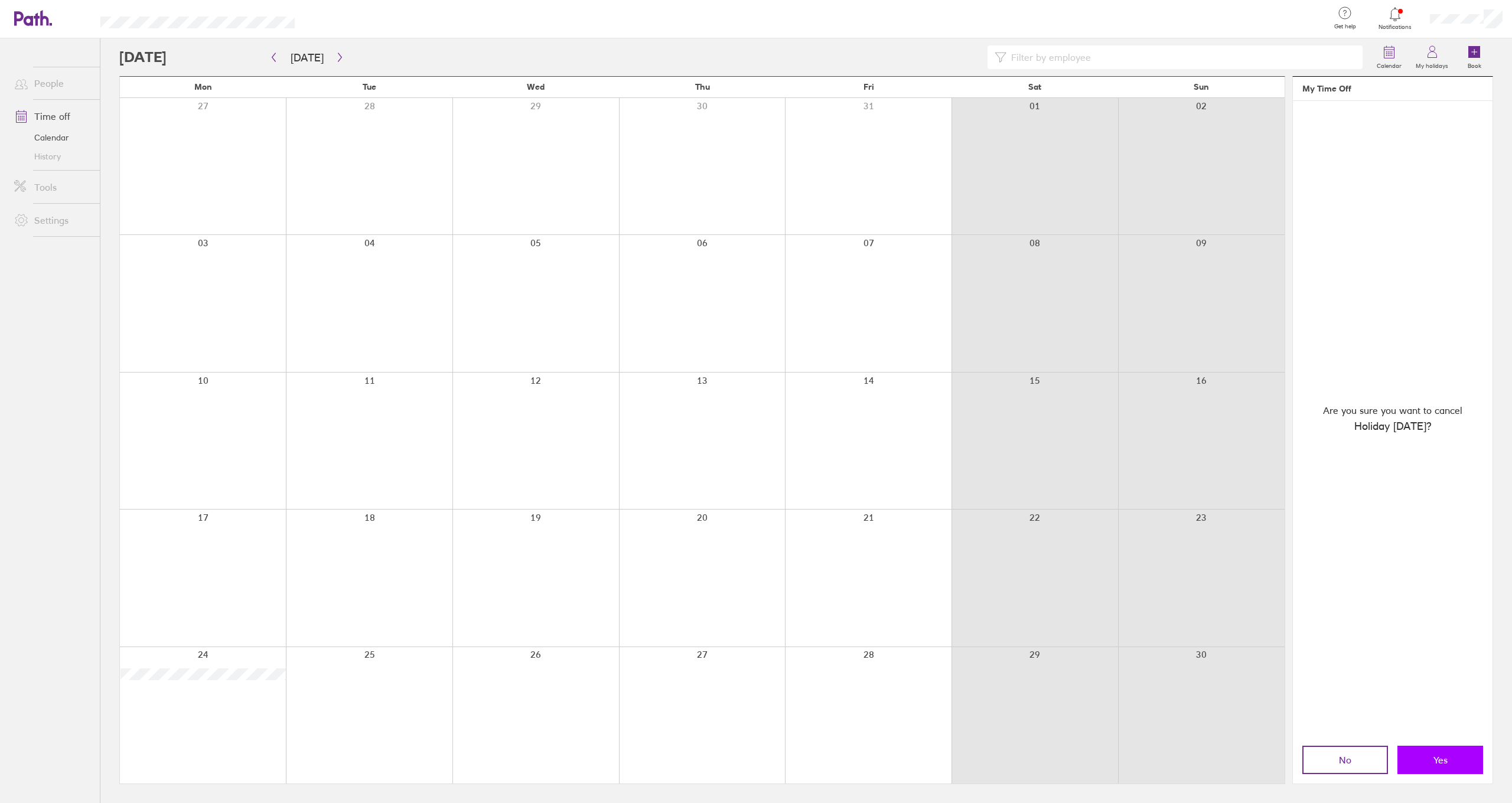
click at [1440, 766] on button "Yes" at bounding box center [1440, 760] width 86 height 28
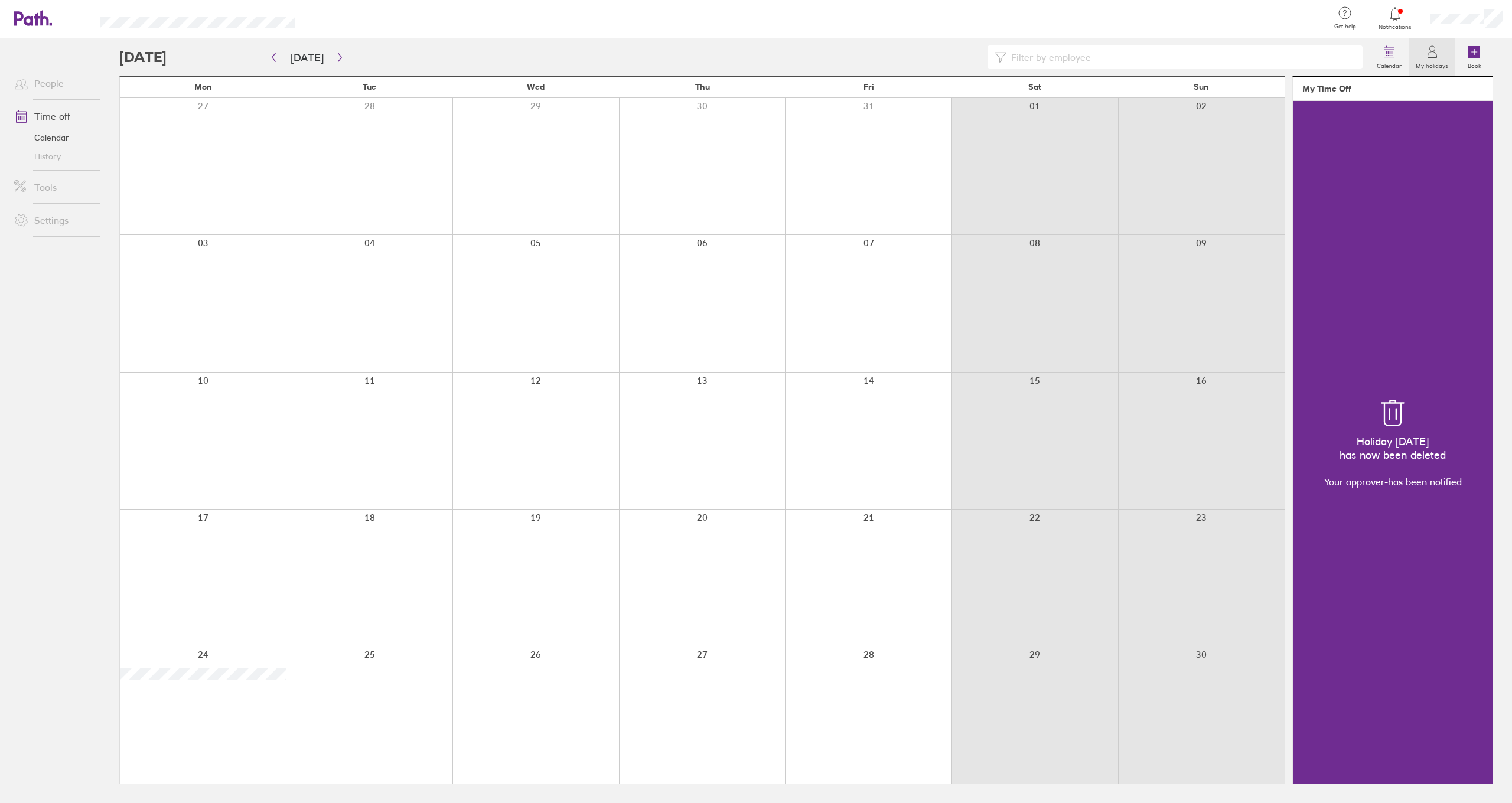
click at [202, 723] on div at bounding box center [203, 715] width 166 height 136
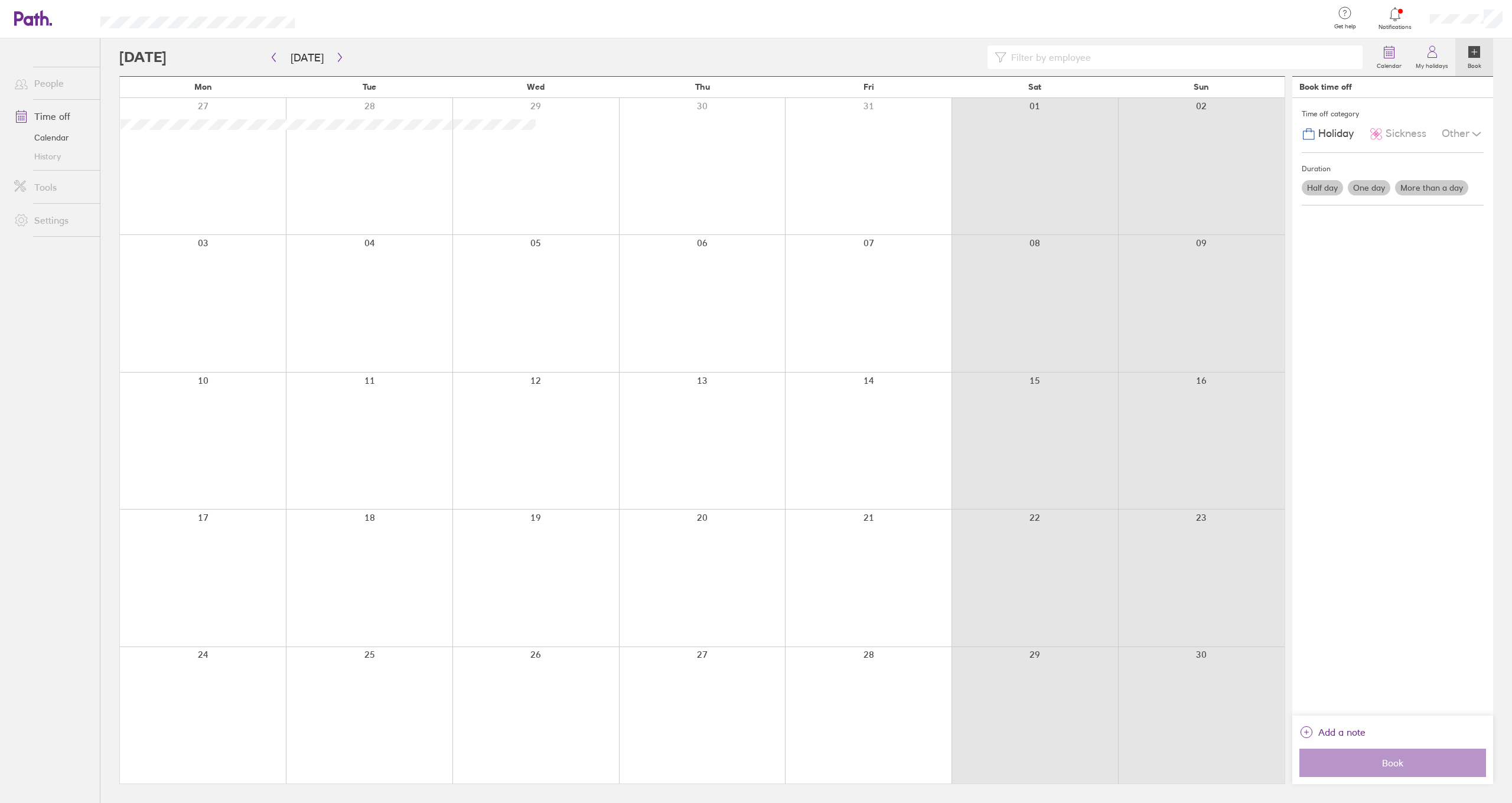
click at [201, 690] on div at bounding box center [203, 715] width 166 height 136
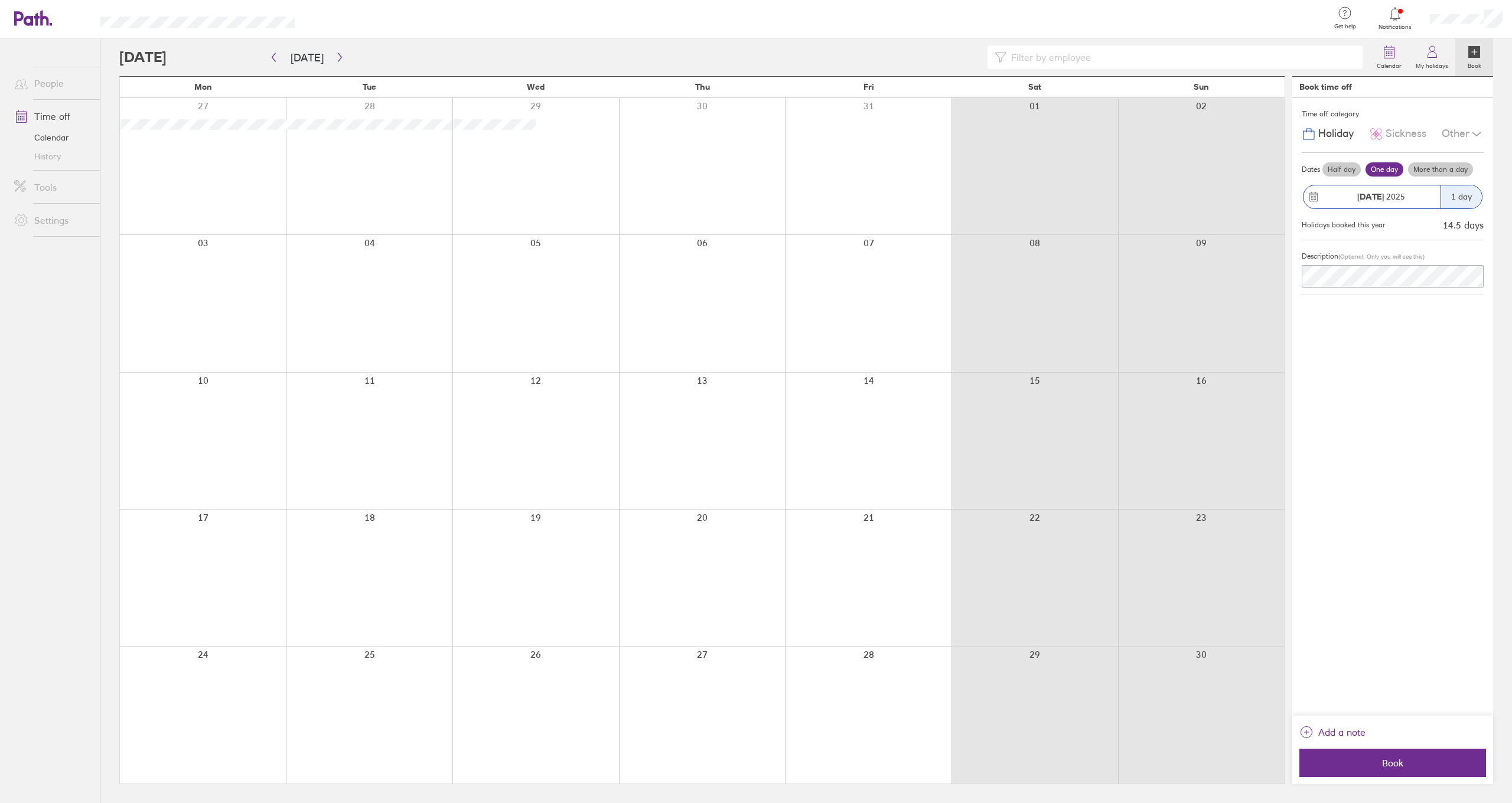
click at [1432, 170] on label "More than a day" at bounding box center [1440, 169] width 65 height 14
click at [0, 0] on input "More than a day" at bounding box center [0, 0] width 0 height 0
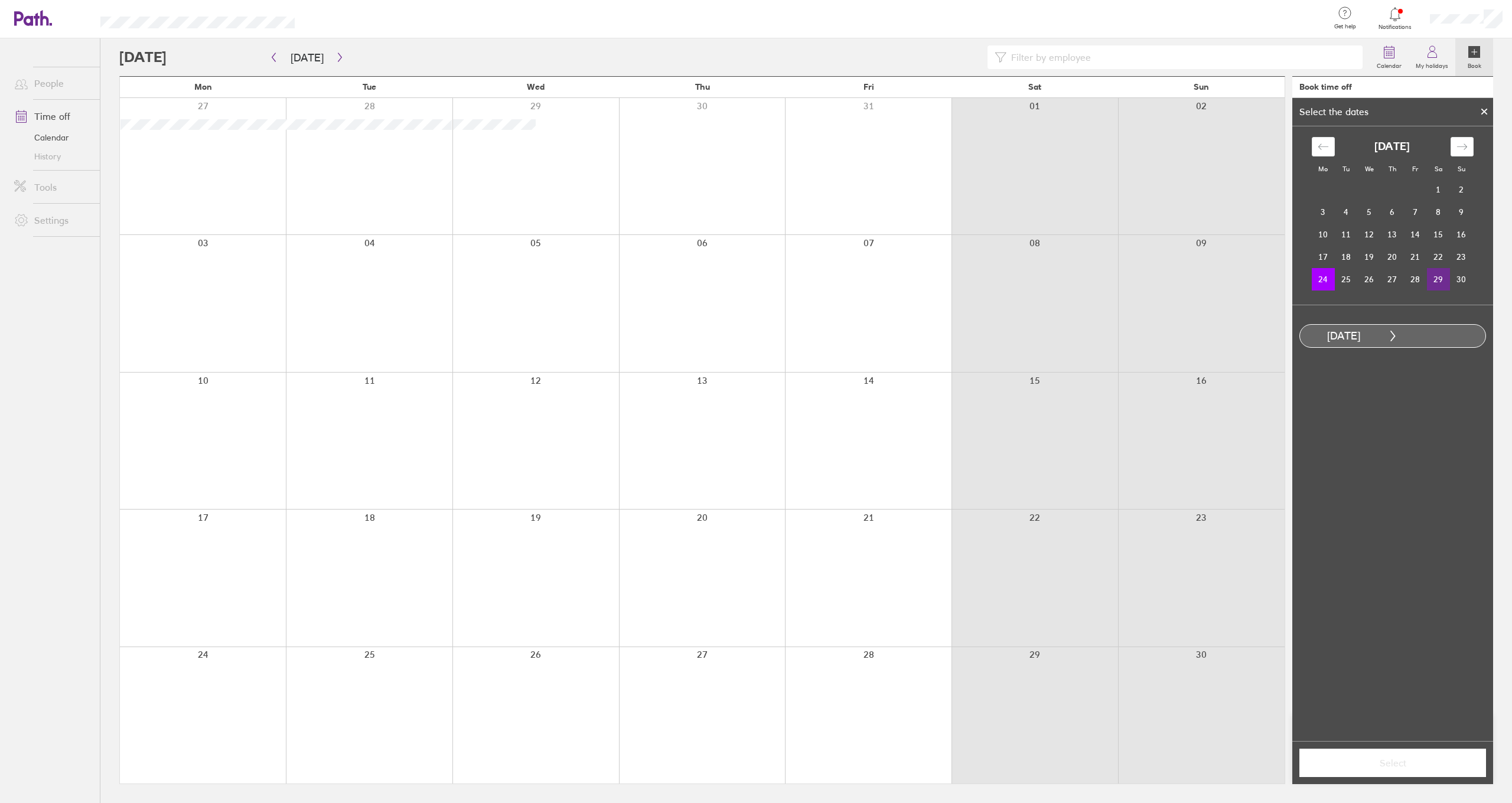
click at [1438, 281] on td "29" at bounding box center [1438, 279] width 23 height 22
click at [1389, 762] on span "Select" at bounding box center [1392, 762] width 170 height 11
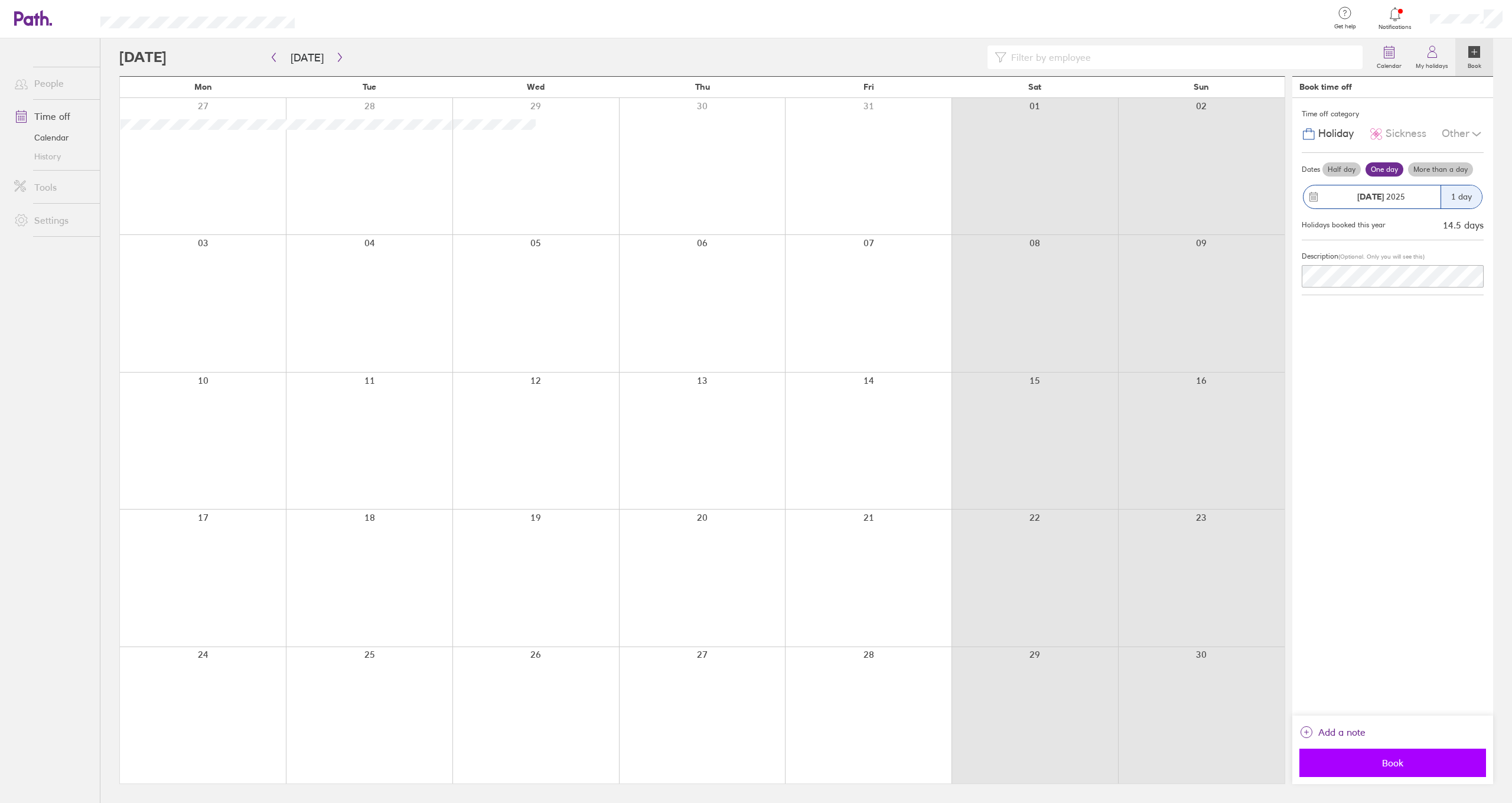
click at [1391, 762] on span "Book" at bounding box center [1392, 762] width 170 height 11
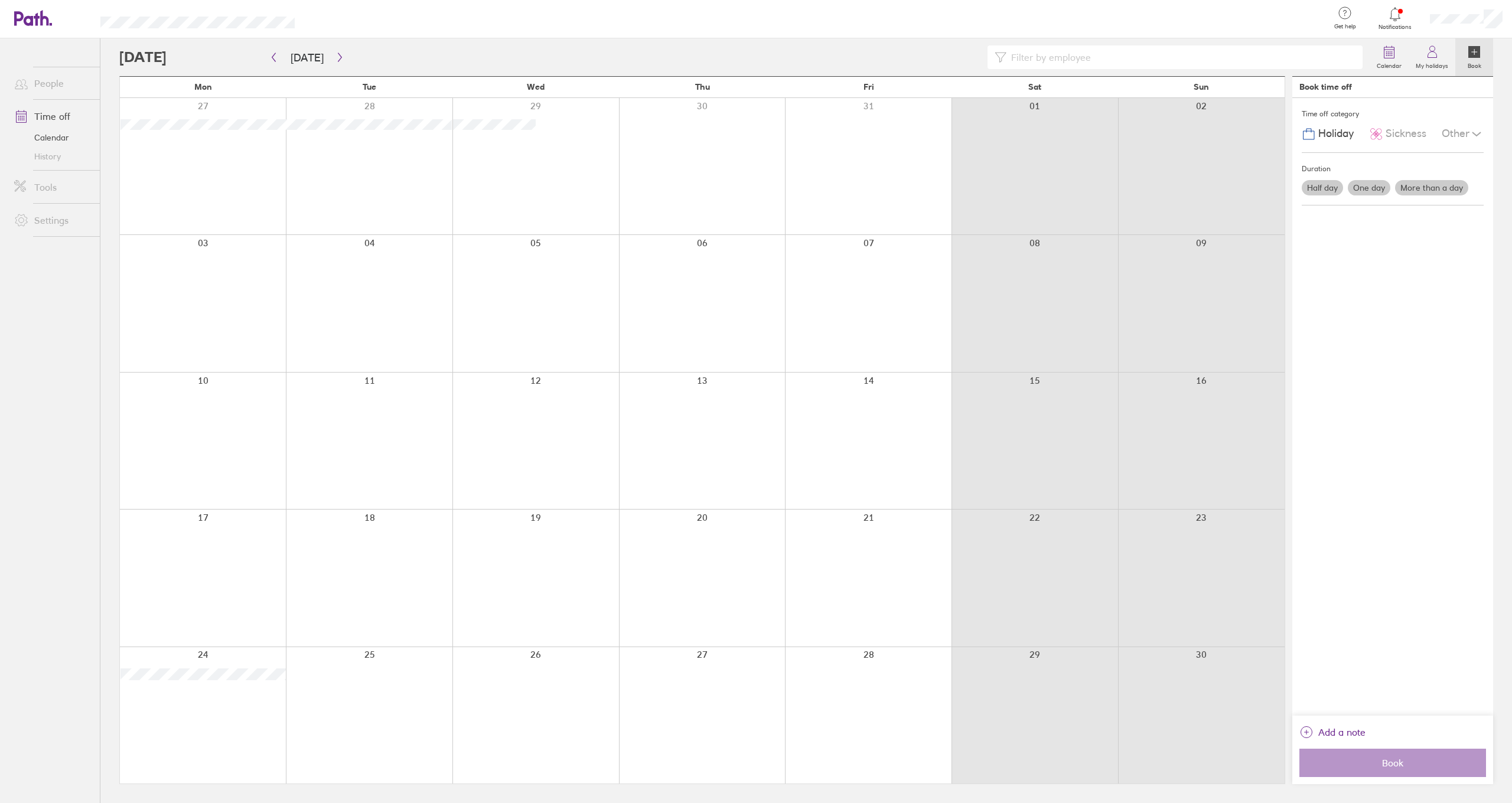
click at [196, 699] on div at bounding box center [203, 715] width 166 height 136
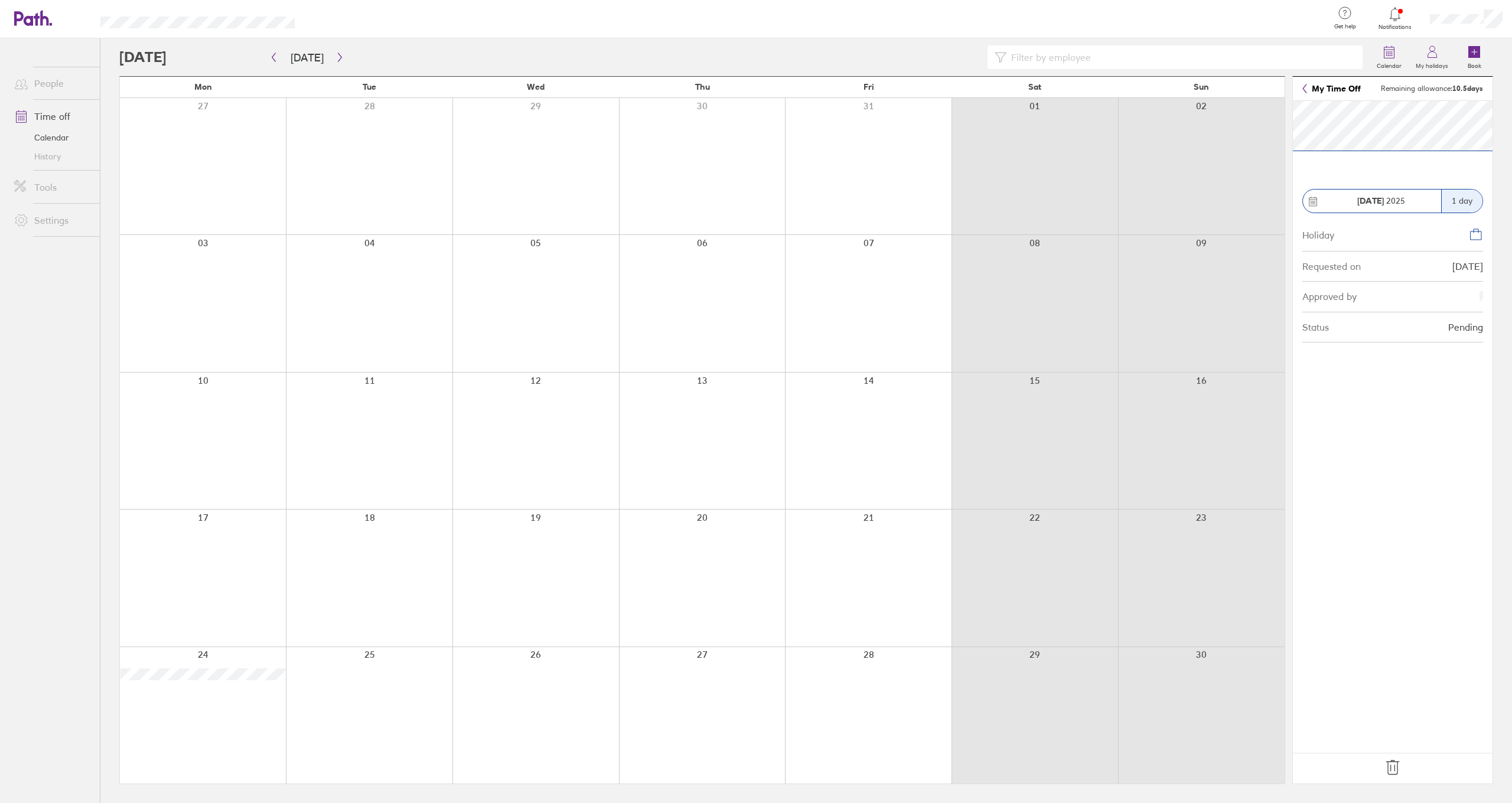
click at [1395, 762] on icon at bounding box center [1392, 767] width 19 height 19
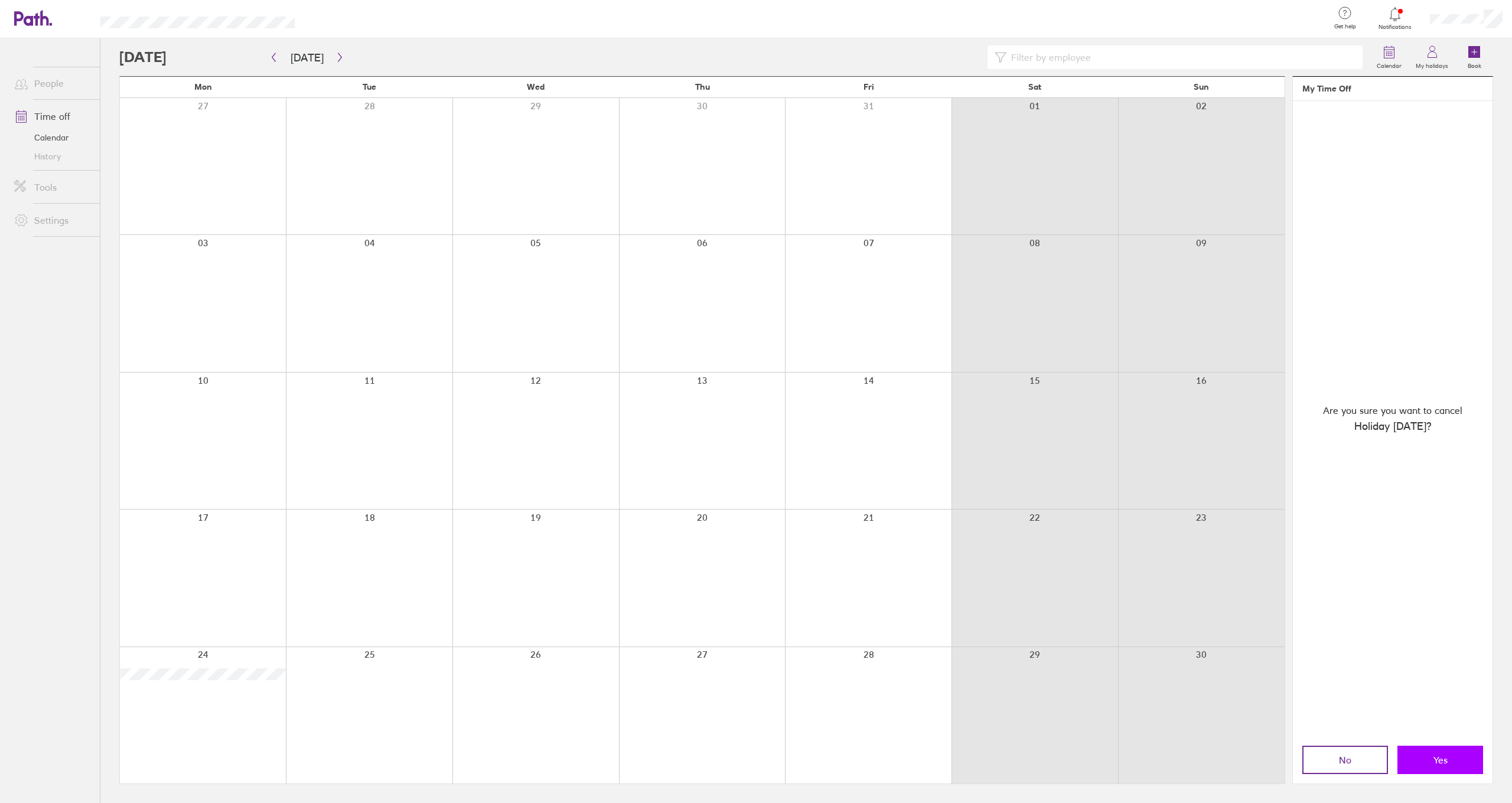
click at [1458, 755] on button "Yes" at bounding box center [1440, 760] width 86 height 28
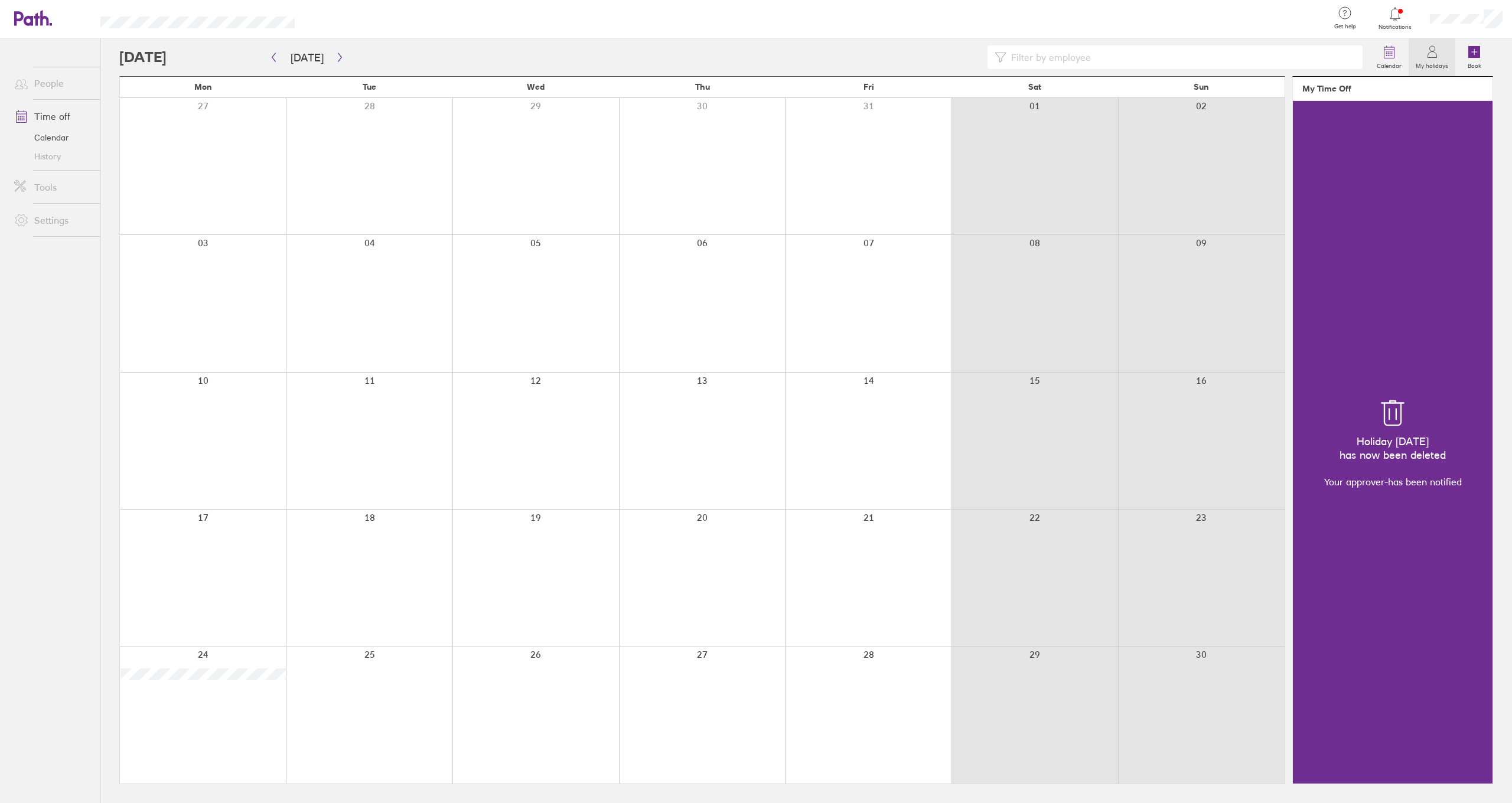
click at [216, 708] on div at bounding box center [203, 715] width 166 height 136
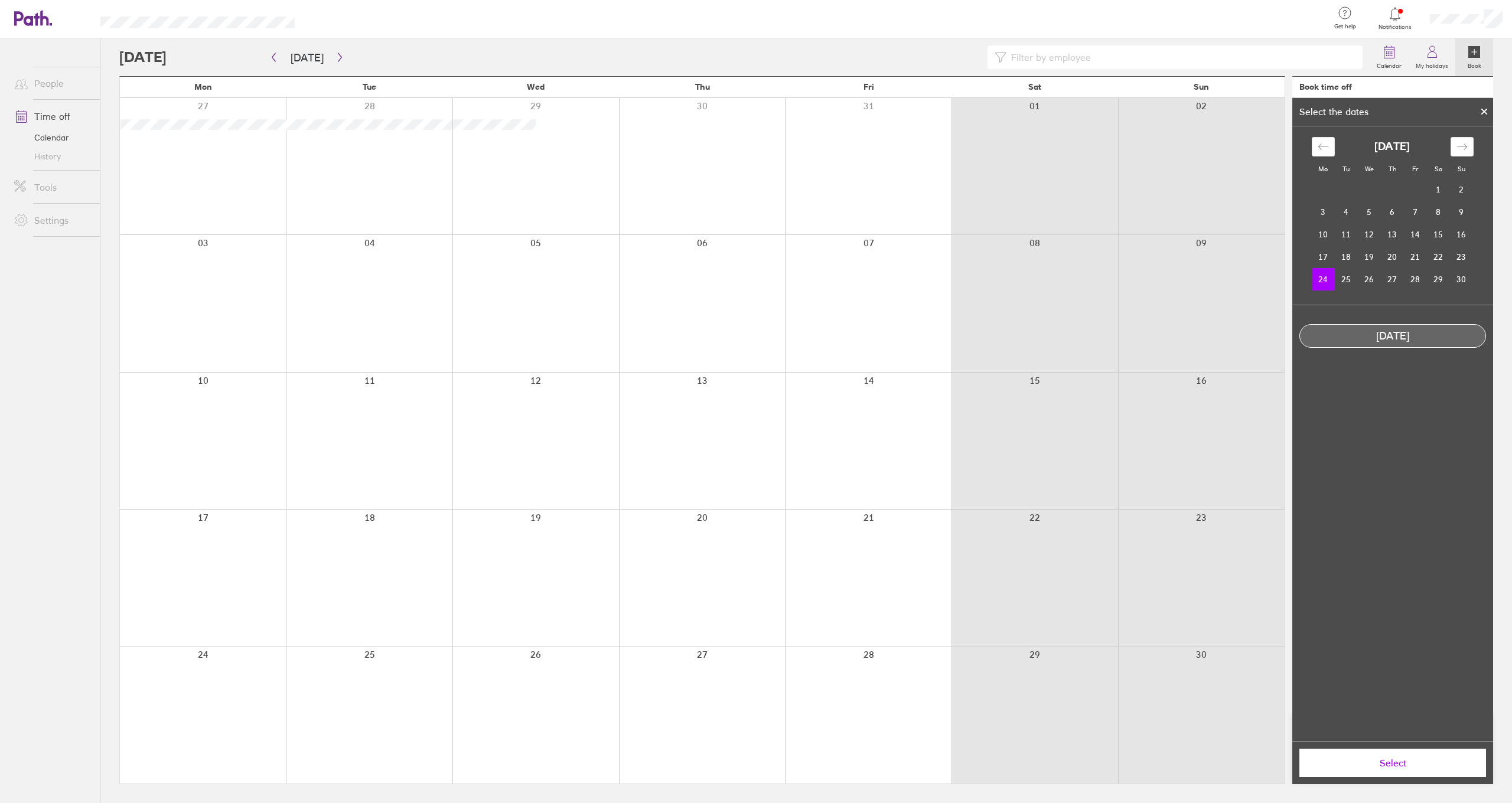
click at [1485, 115] on icon at bounding box center [1484, 112] width 8 height 7
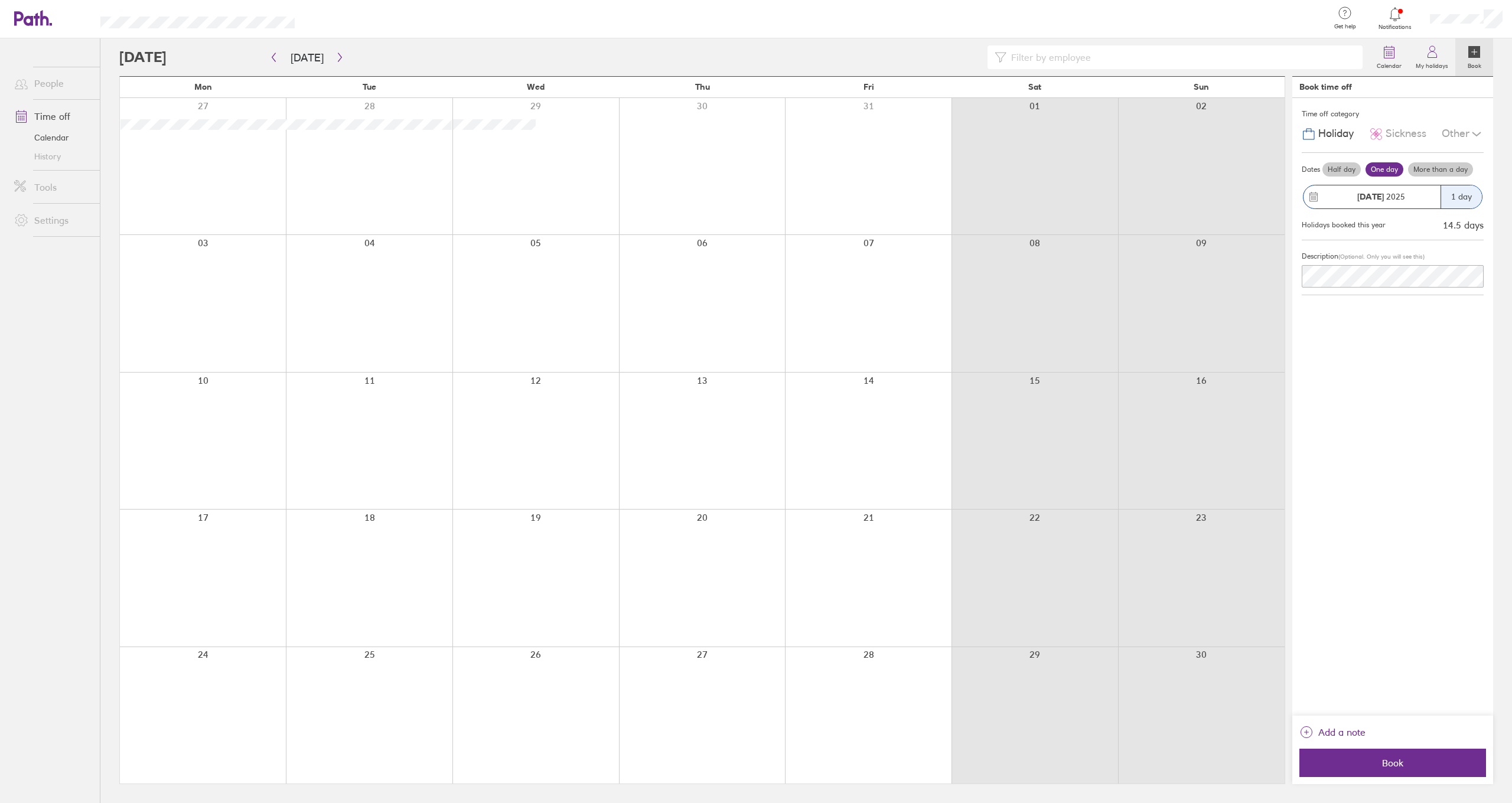
click at [1443, 166] on label "More than a day" at bounding box center [1440, 169] width 65 height 14
click at [0, 0] on input "More than a day" at bounding box center [0, 0] width 0 height 0
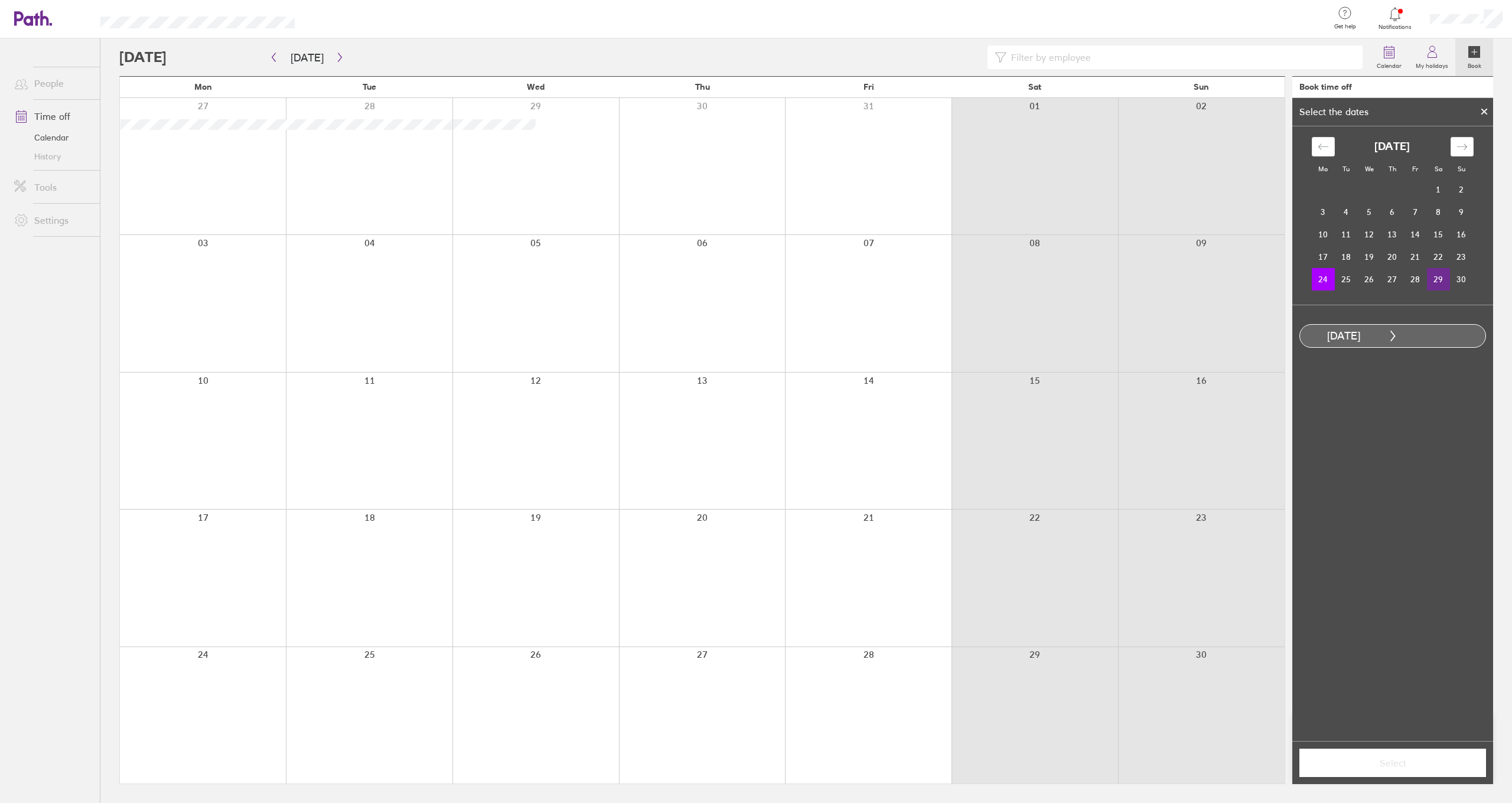
click at [1438, 278] on td "29" at bounding box center [1438, 279] width 23 height 22
click at [1412, 762] on span "Select" at bounding box center [1392, 762] width 170 height 11
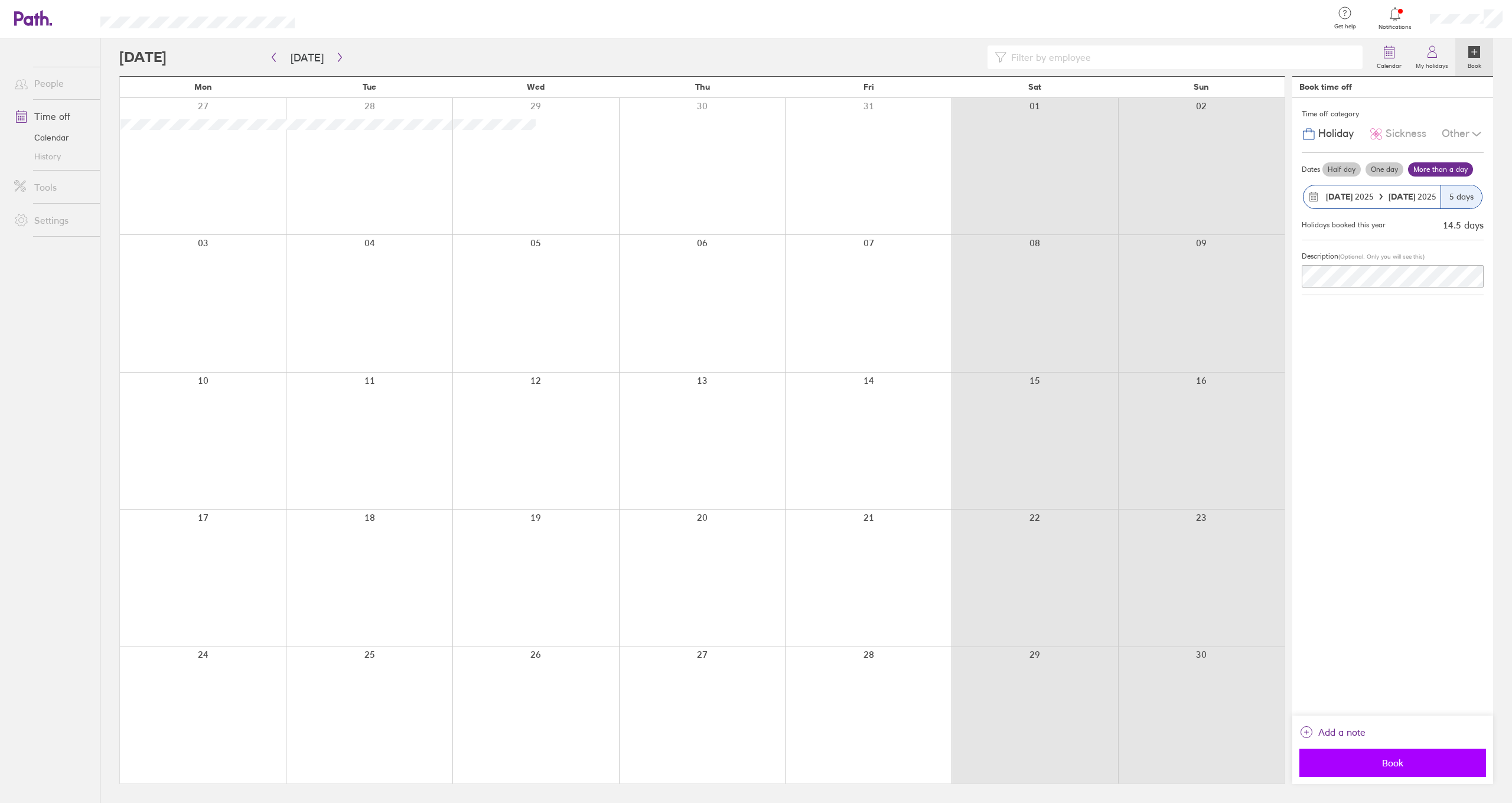
click at [1410, 758] on span "Book" at bounding box center [1392, 762] width 170 height 11
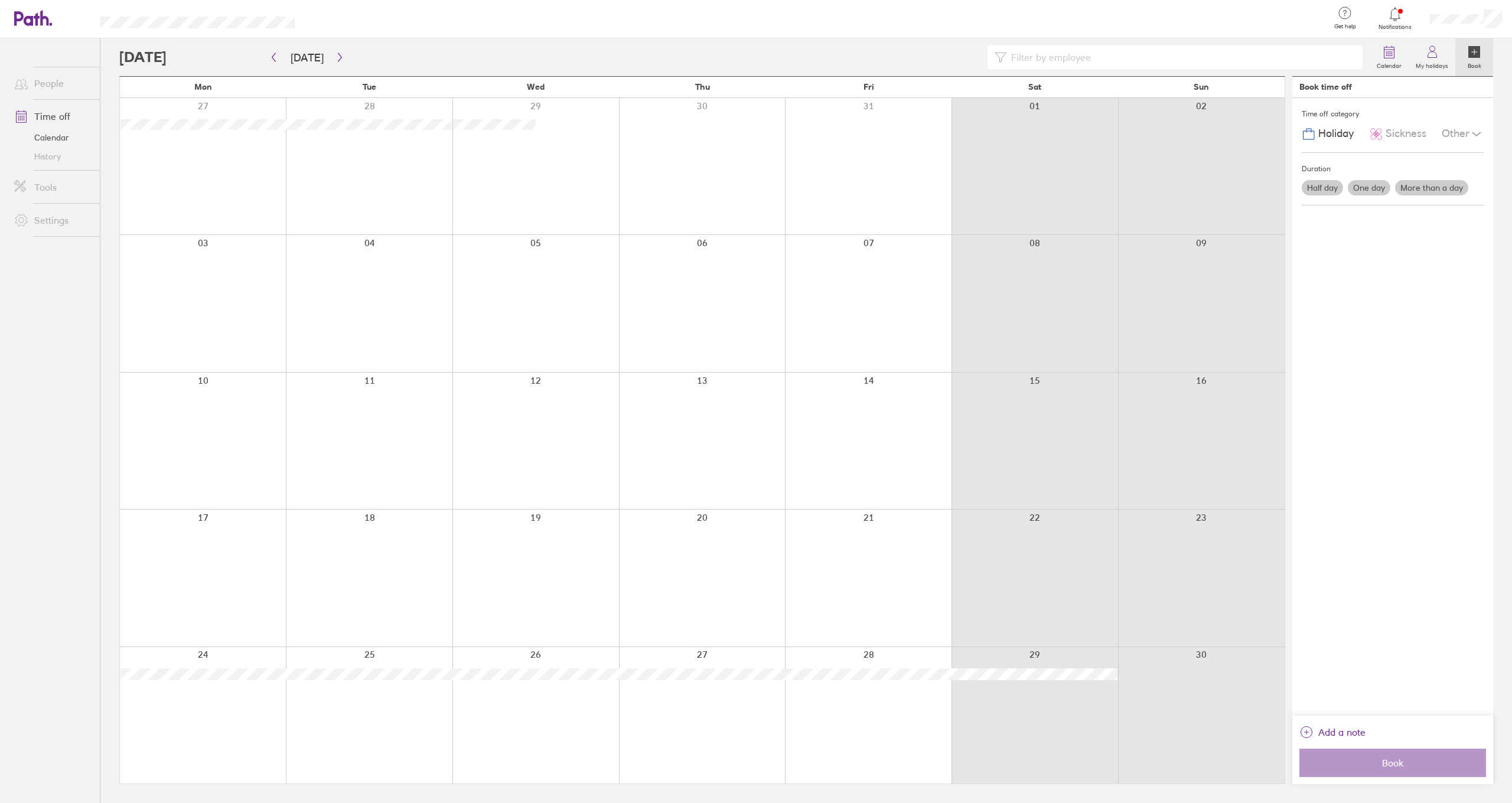
click at [1045, 687] on div at bounding box center [1034, 715] width 166 height 136
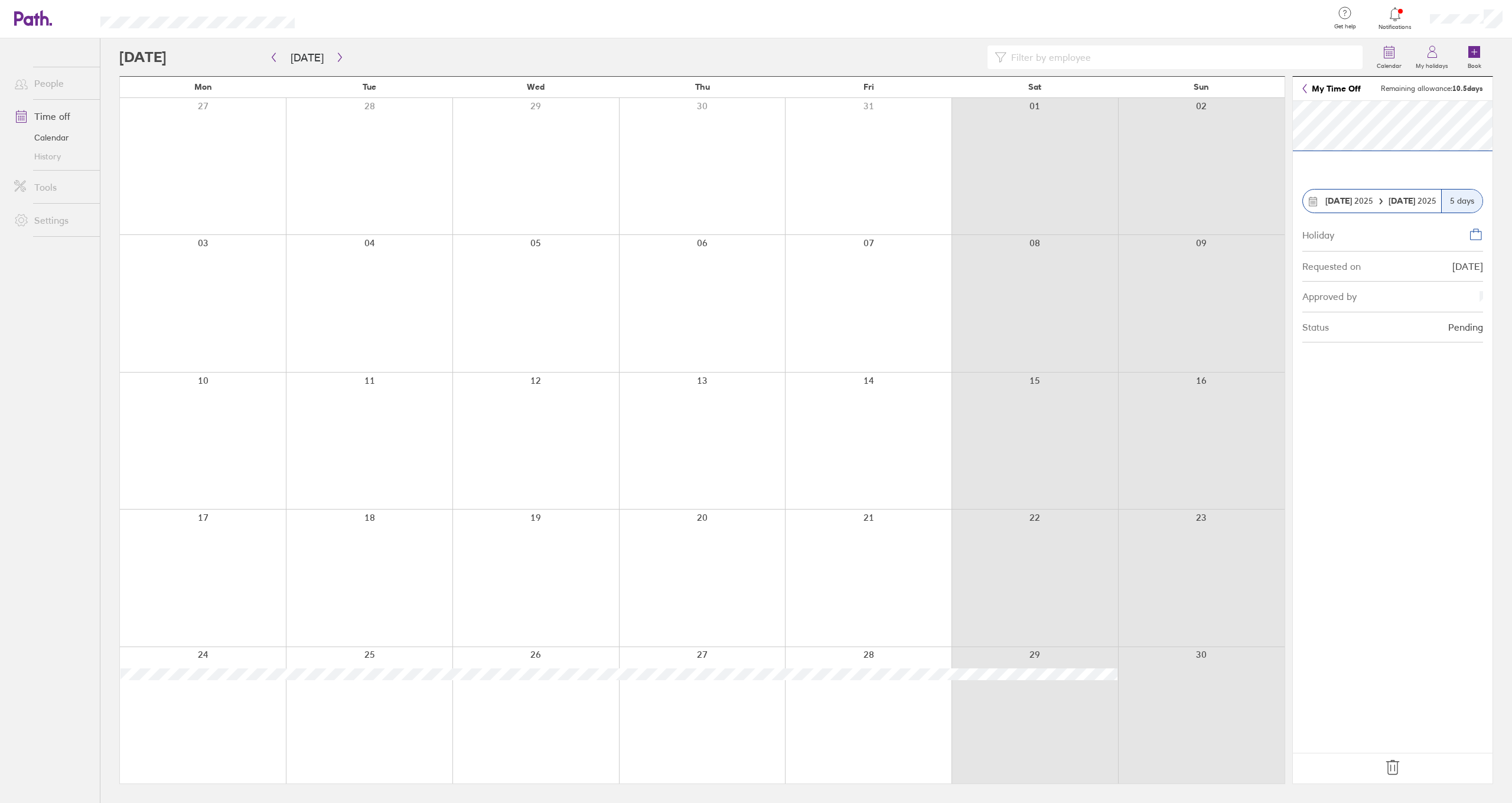
click at [1413, 197] on strong "[DATE]" at bounding box center [1403, 201] width 29 height 11
click at [1452, 199] on div "5 days" at bounding box center [1461, 201] width 41 height 23
click at [1438, 199] on div "[DATE]" at bounding box center [1412, 200] width 58 height 9
click at [337, 61] on icon "button" at bounding box center [340, 57] width 9 height 9
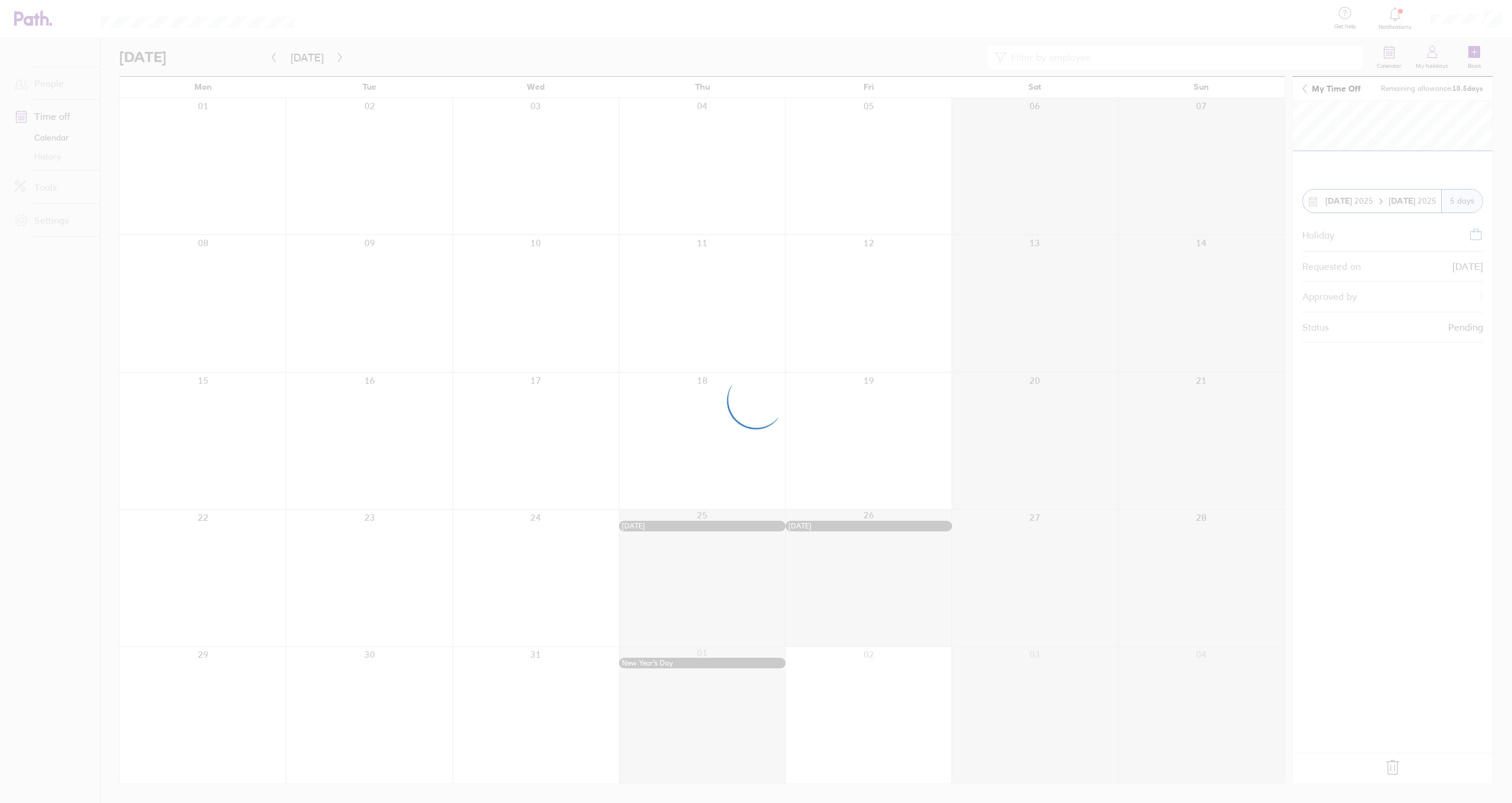
click at [276, 60] on div at bounding box center [756, 401] width 1512 height 803
click at [275, 59] on div at bounding box center [756, 401] width 1512 height 803
click at [274, 58] on div at bounding box center [756, 401] width 1512 height 803
click at [278, 58] on div at bounding box center [756, 401] width 1512 height 803
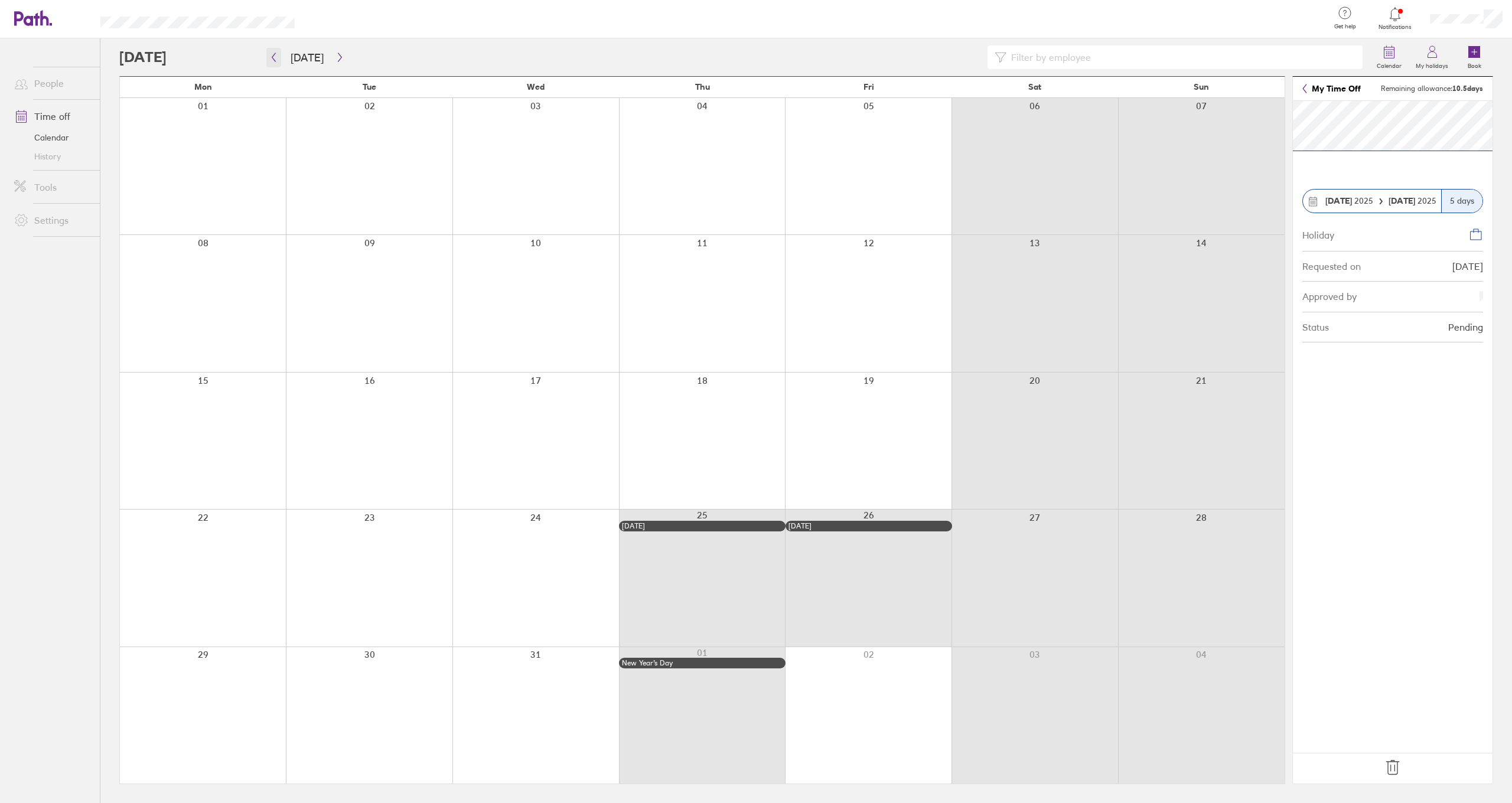
click at [276, 56] on icon "button" at bounding box center [274, 57] width 9 height 9
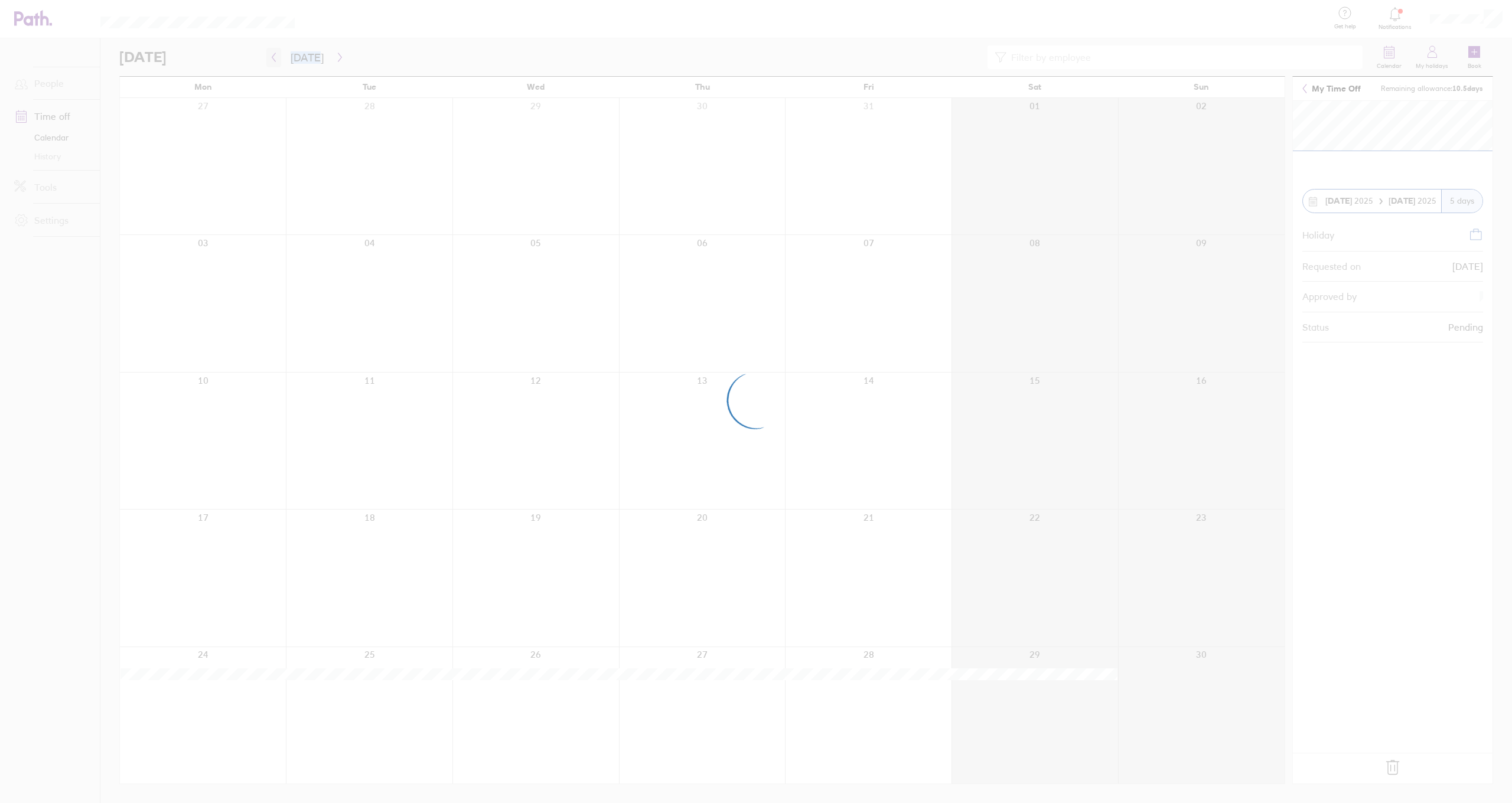
click at [276, 56] on div at bounding box center [756, 401] width 1512 height 803
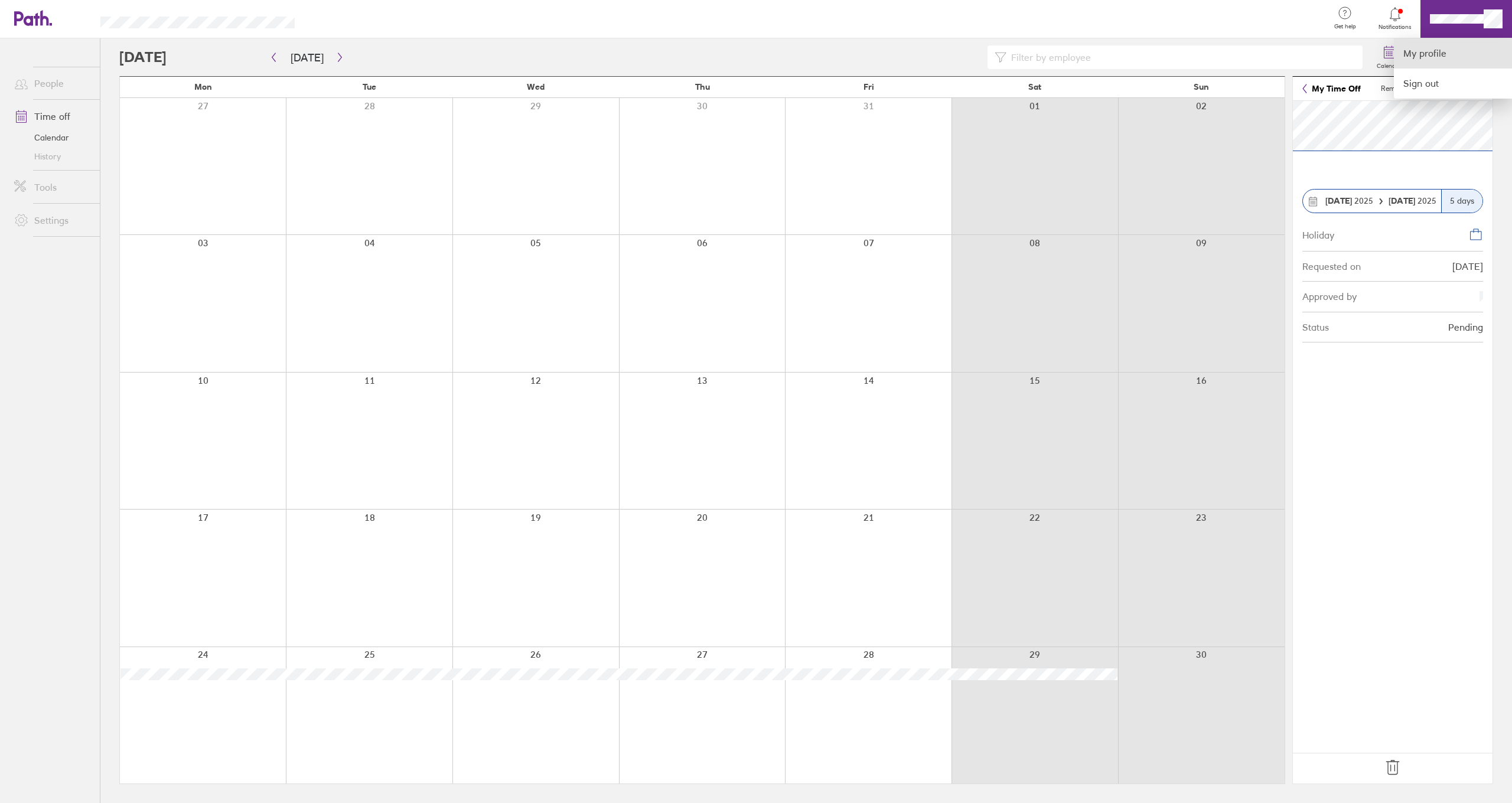
click at [1434, 61] on link "My profile" at bounding box center [1452, 53] width 118 height 30
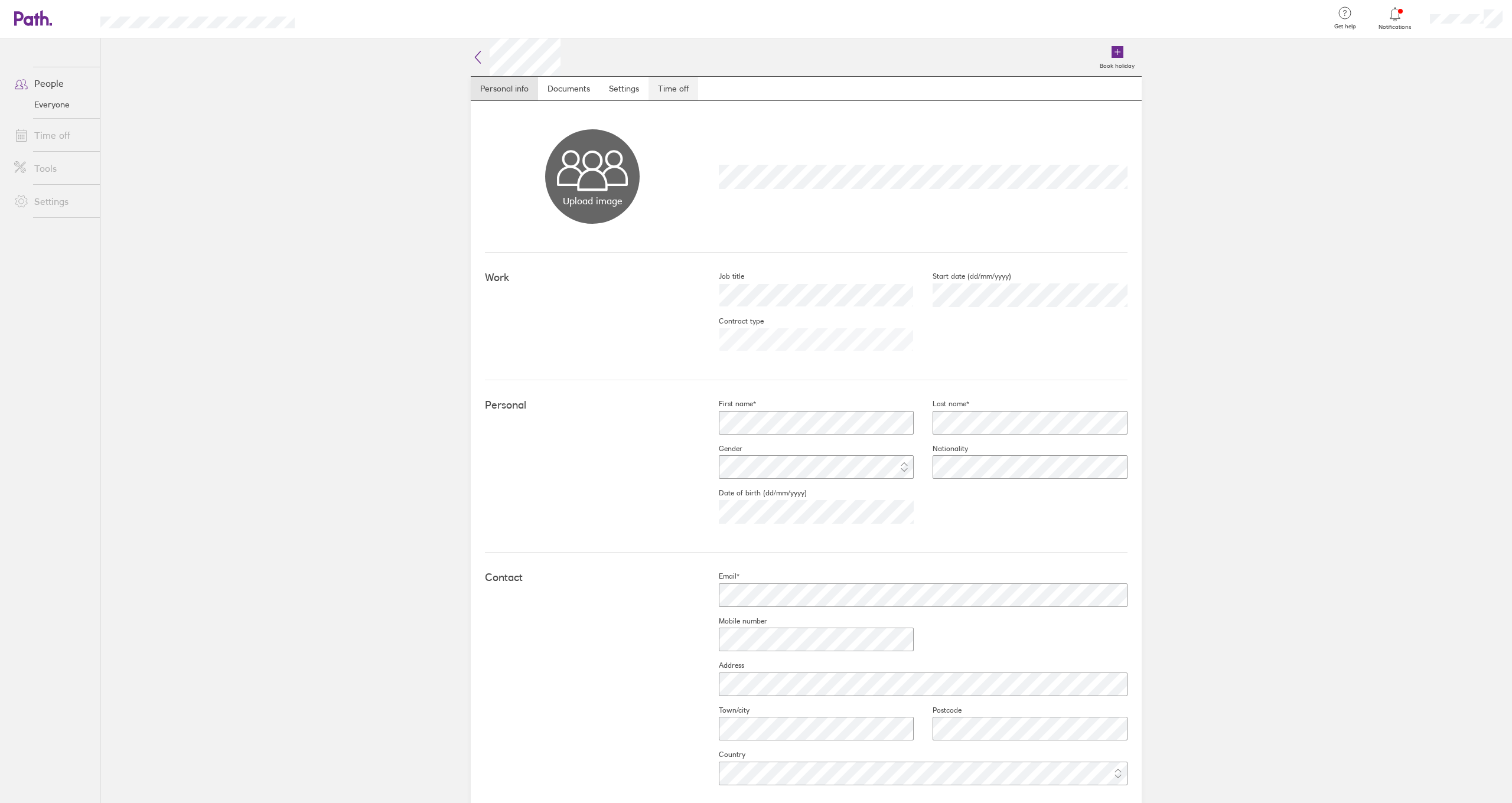
click at [662, 87] on link "Time off" at bounding box center [673, 88] width 50 height 24
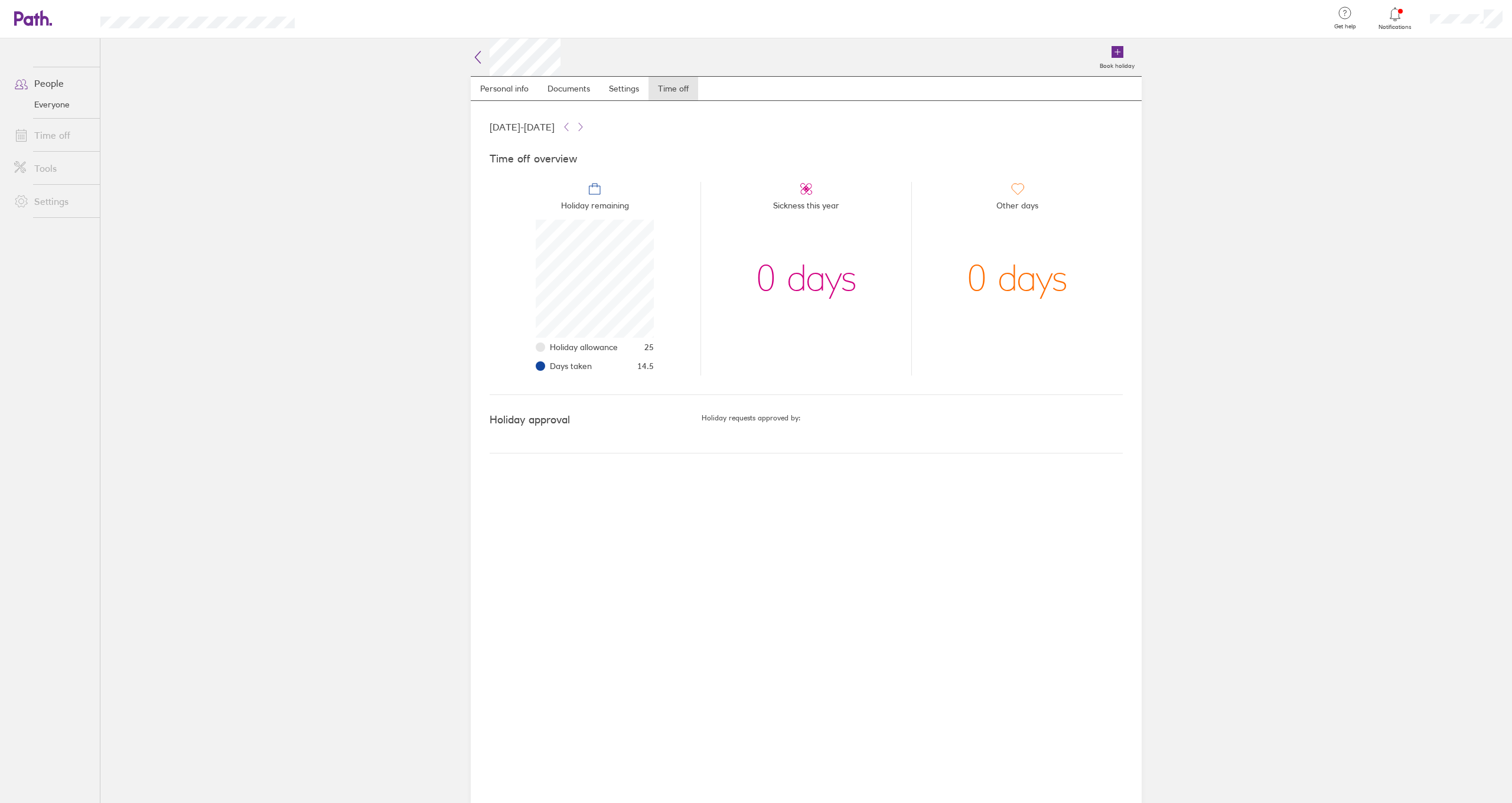
scroll to position [118, 118]
click at [192, 2] on header "Get help FAQs Contact us Notifications My profile Sign out" at bounding box center [756, 19] width 1512 height 39
click at [46, 22] on icon at bounding box center [44, 18] width 9 height 15
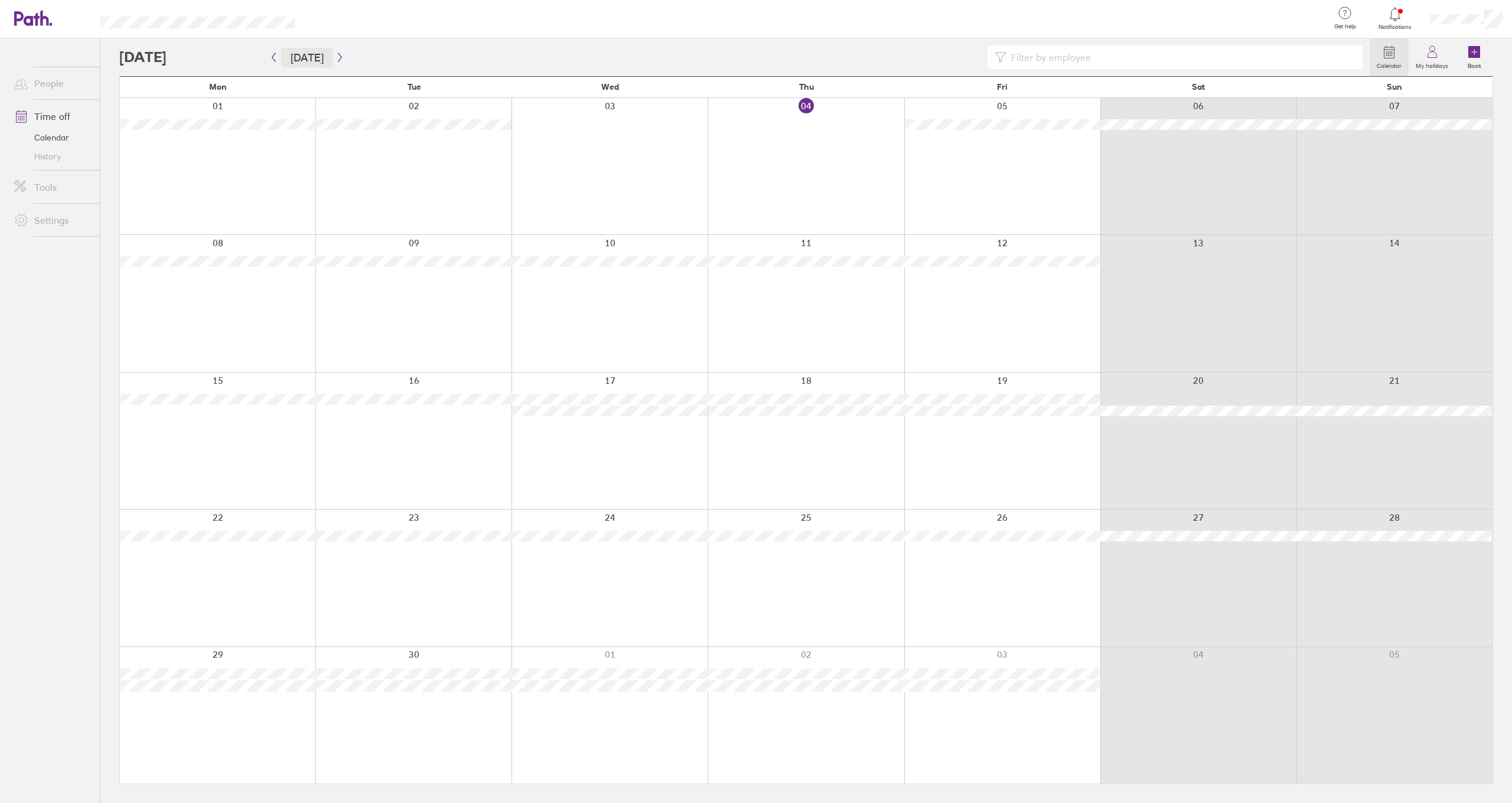
click at [286, 58] on button "[DATE]" at bounding box center [307, 58] width 52 height 20
click at [337, 59] on icon "button" at bounding box center [339, 58] width 4 height 9
click at [278, 56] on button "button" at bounding box center [274, 58] width 15 height 20
click at [335, 60] on icon "button" at bounding box center [340, 57] width 9 height 9
click at [338, 53] on icon "button" at bounding box center [340, 57] width 9 height 9
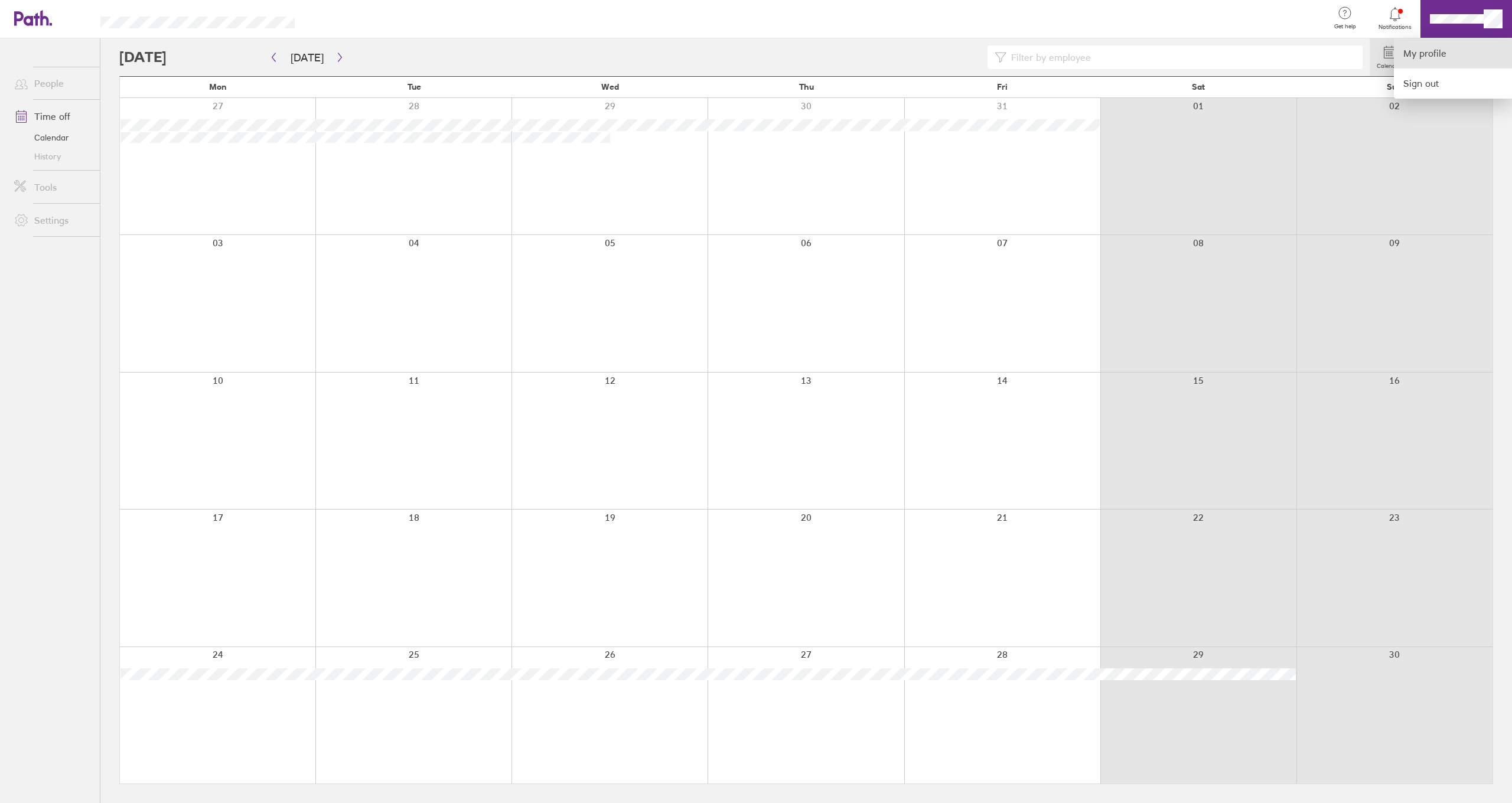
click at [1445, 52] on link "My profile" at bounding box center [1452, 53] width 118 height 30
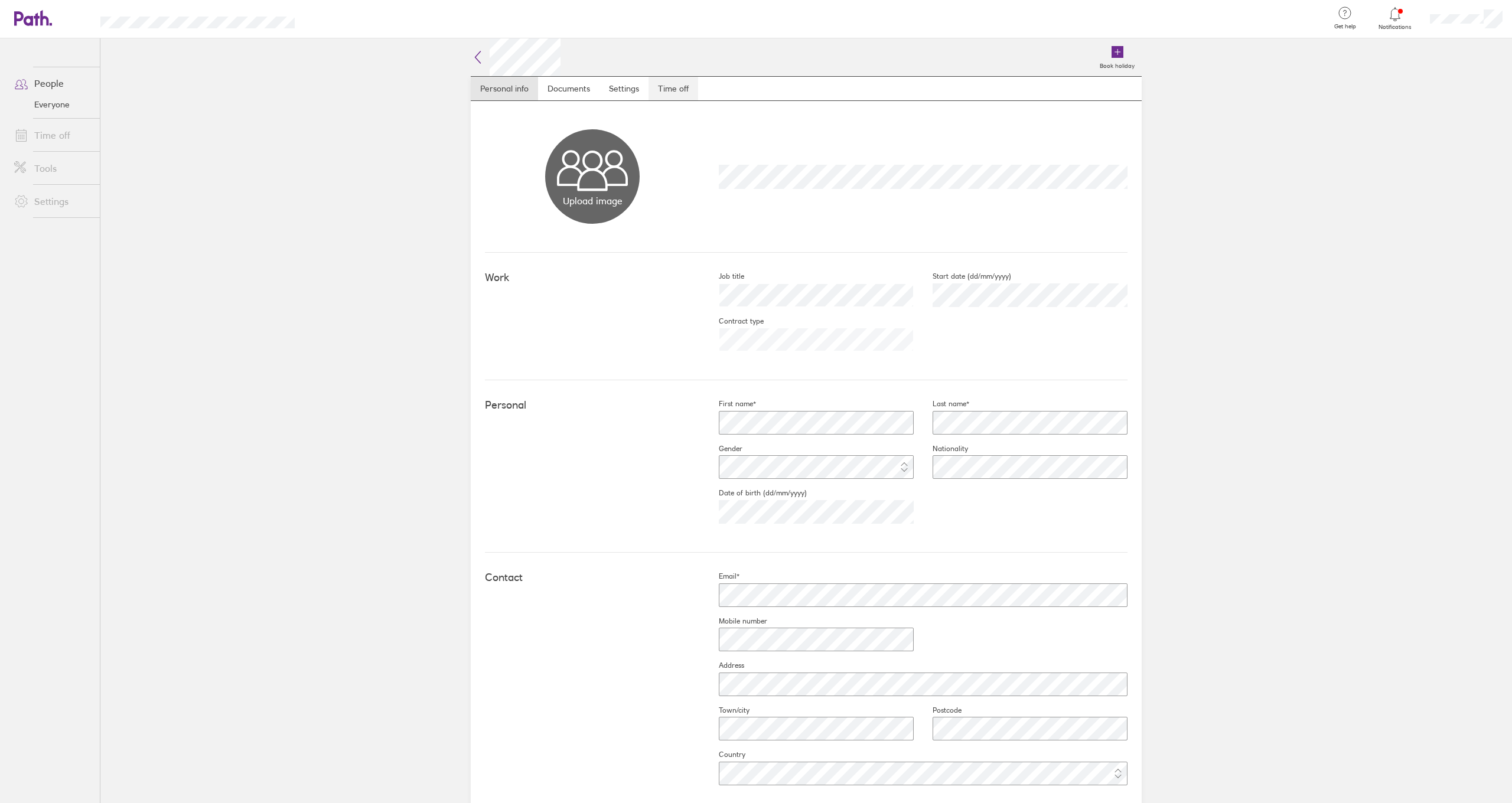
click at [661, 88] on link "Time off" at bounding box center [673, 88] width 50 height 24
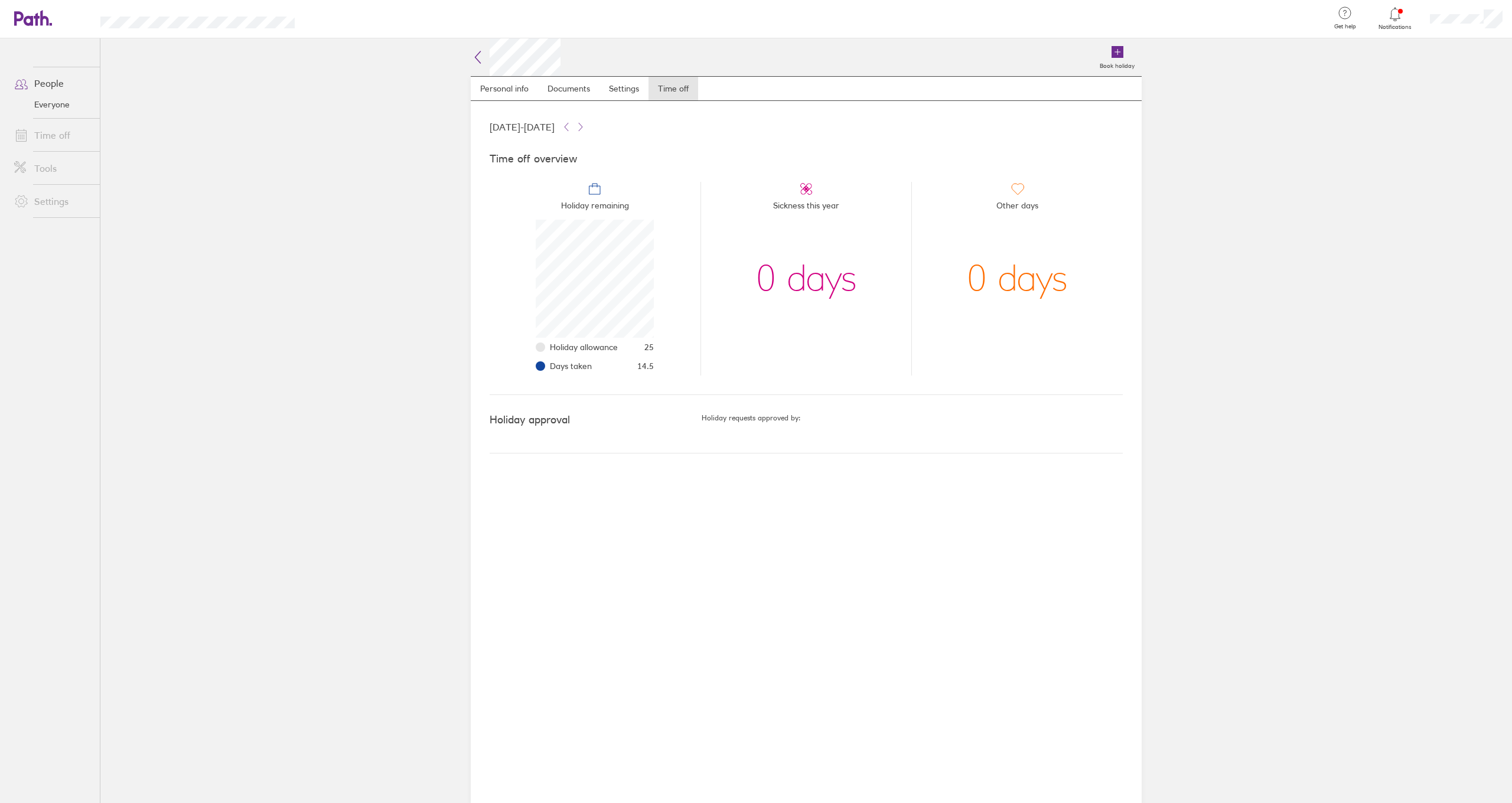
scroll to position [118, 118]
drag, startPoint x: 641, startPoint y: 367, endPoint x: 664, endPoint y: 370, distance: 23.2
click at [664, 370] on li "Holiday remaining Holiday allowance 25 Days taken 14.5" at bounding box center [595, 278] width 210 height 194
click at [629, 376] on div "Time off overview Holiday remaining Holiday allowance 25 Days taken 14.5 Sickne…" at bounding box center [806, 264] width 633 height 261
drag, startPoint x: 636, startPoint y: 367, endPoint x: 660, endPoint y: 369, distance: 24.1
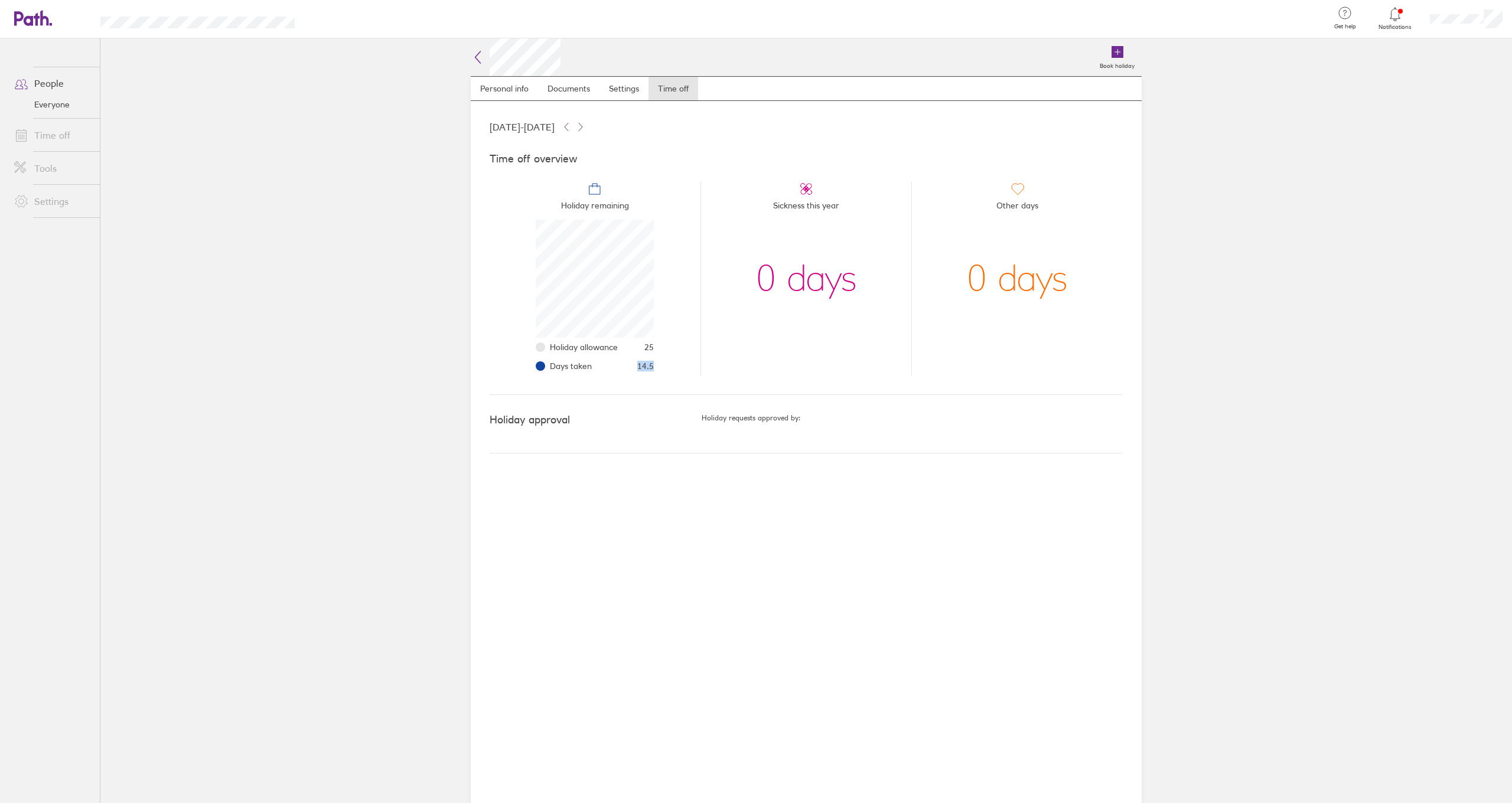
click at [660, 369] on li "Holiday remaining Holiday allowance 25 Days taken 14.5" at bounding box center [595, 278] width 210 height 194
click at [631, 371] on li "Days taken 14.5" at bounding box center [602, 365] width 104 height 19
click at [660, 365] on li "Holiday remaining Holiday allowance 25 Days taken 14.5" at bounding box center [595, 278] width 210 height 194
click at [46, 20] on icon at bounding box center [33, 18] width 38 height 16
